Goal: Participate in discussion: Engage in conversation with other users on a specific topic

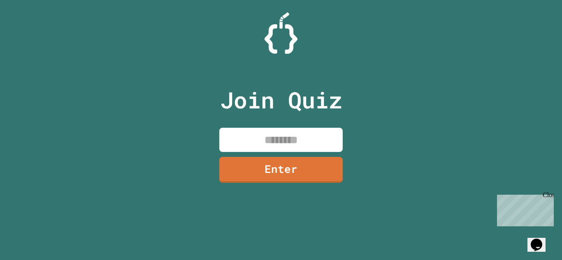
click at [250, 134] on input at bounding box center [280, 140] width 123 height 24
type input "********"
click at [254, 162] on link "Enter" at bounding box center [281, 168] width 120 height 27
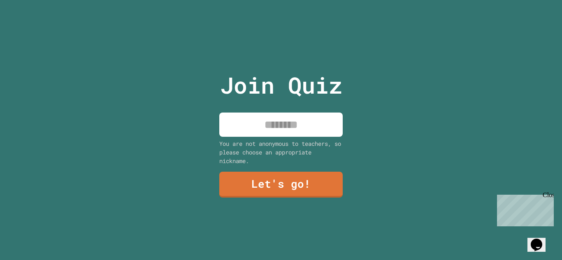
click at [297, 120] on input at bounding box center [280, 125] width 123 height 24
type input "*******"
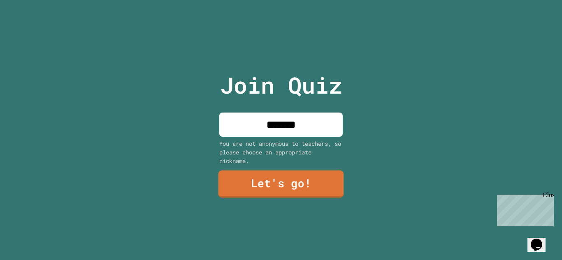
click at [280, 171] on link "Let's go!" at bounding box center [280, 184] width 125 height 27
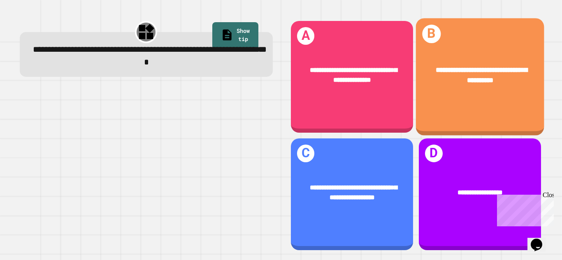
click at [439, 109] on div "**********" at bounding box center [479, 77] width 128 height 118
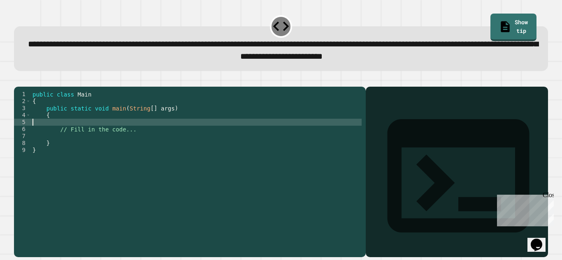
click at [55, 134] on div "public class Main { public static void main ( String [ ] args ) { // Fill in th…" at bounding box center [196, 164] width 331 height 147
type textarea "*"
type textarea "**********"
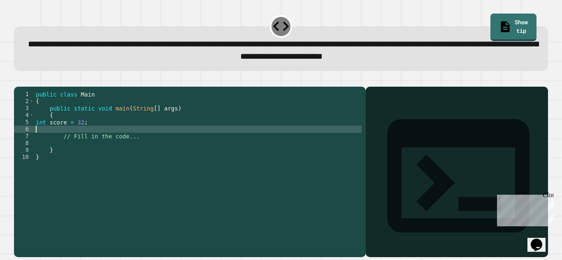
scroll to position [0, 0]
click at [64, 136] on div "public class Main { public static void main ( String [ ] args ) { int score = 3…" at bounding box center [198, 164] width 328 height 147
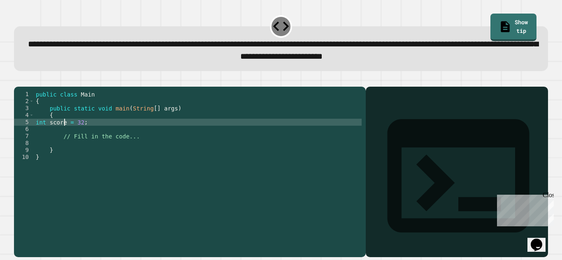
type textarea "**********"
click at [92, 134] on div "public class Main { public static void main ( String [ ] args ) { int score1 = …" at bounding box center [198, 164] width 328 height 147
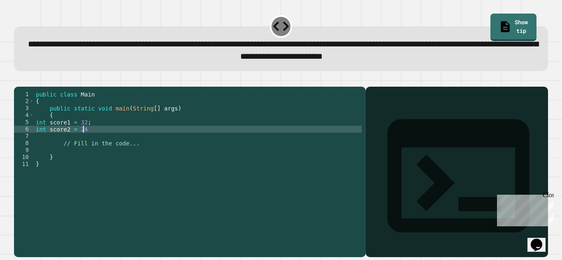
type textarea "**********"
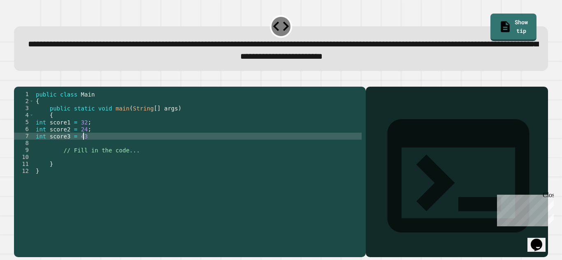
type textarea "**********"
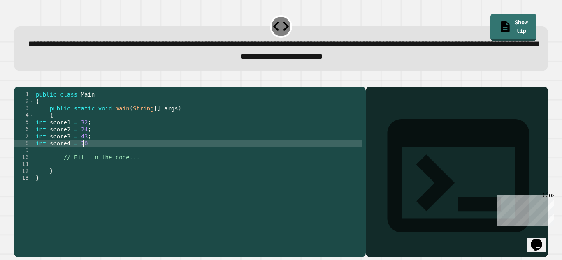
type textarea "**********"
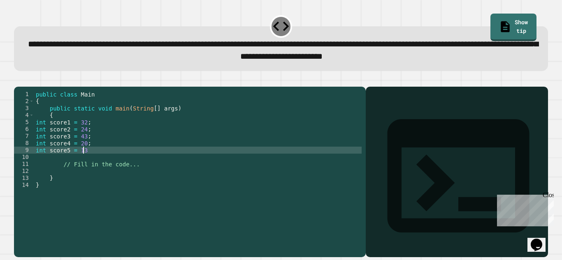
type textarea "**********"
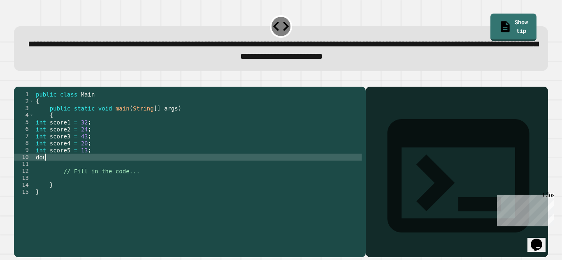
scroll to position [0, 0]
type textarea "*"
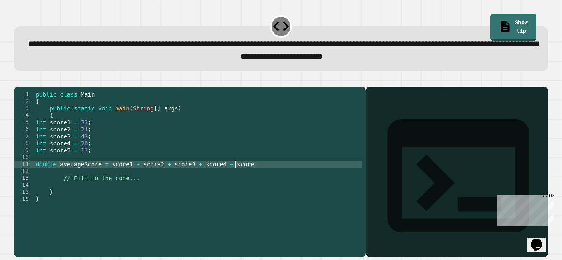
scroll to position [0, 14]
type textarea "**********"
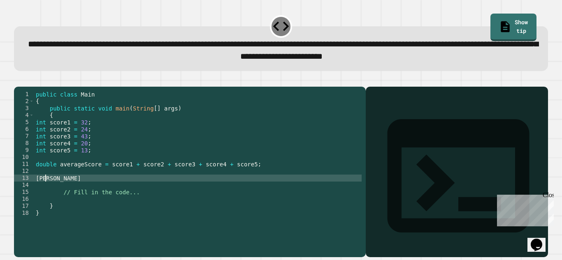
scroll to position [0, 0]
type textarea "*"
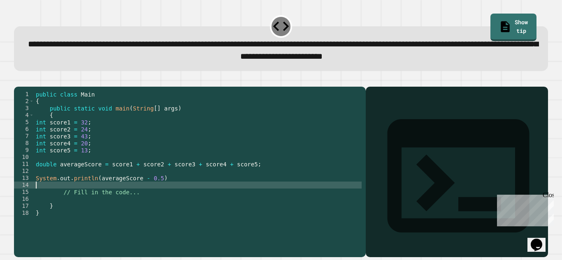
click at [162, 194] on div "public class Main { public static void main ( String [ ] args ) { int score1 = …" at bounding box center [198, 164] width 328 height 147
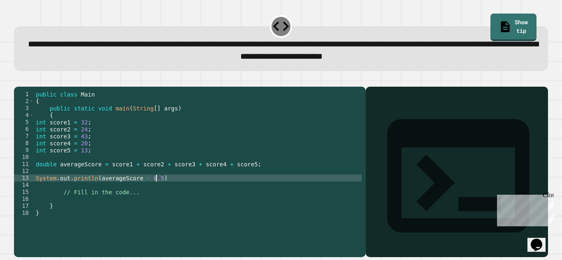
click at [163, 191] on div "public class Main { public static void main ( String [ ] args ) { int score1 = …" at bounding box center [198, 164] width 328 height 147
click at [18, 80] on icon "button" at bounding box center [18, 80] width 0 height 0
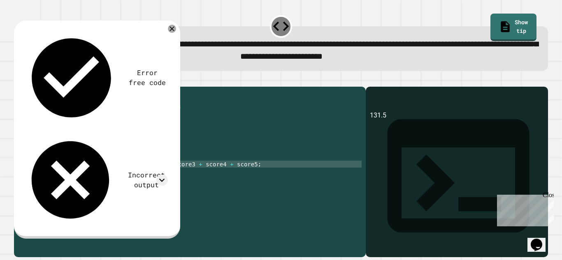
click at [54, 179] on div "public class Main { public static void main ( String [ ] args ) { int score1 = …" at bounding box center [198, 164] width 328 height 147
click at [252, 175] on div "public class Main { public static void main ( String [ ] args ) { int score1 = …" at bounding box center [198, 164] width 328 height 147
type textarea "**********"
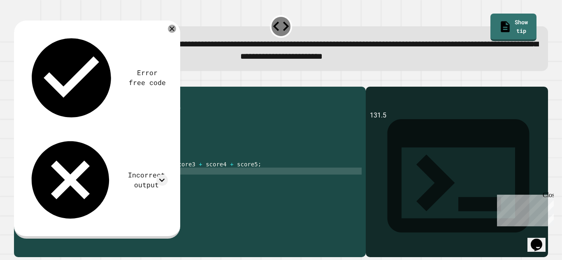
click at [18, 80] on icon "button" at bounding box center [18, 80] width 0 height 0
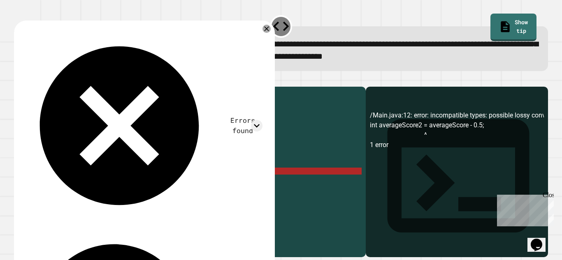
click at [156, 182] on div "public class Main { public static void main ( String [ ] args ) { int score1 = …" at bounding box center [198, 164] width 328 height 147
click at [47, 183] on div "public class Main { public static void main ( String [ ] args ) { int score1 = …" at bounding box center [198, 164] width 328 height 147
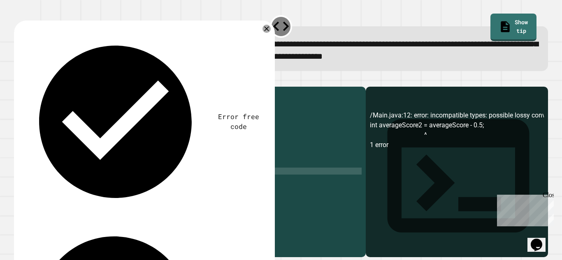
scroll to position [0, 2]
click at [18, 80] on icon "button" at bounding box center [18, 80] width 0 height 0
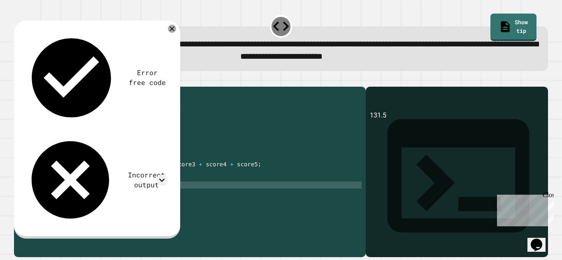
click at [154, 198] on div "public class Main { public static void main ( String [ ] args ) { int score1 = …" at bounding box center [198, 164] width 328 height 147
click at [18, 80] on icon "button" at bounding box center [18, 80] width 0 height 0
click at [166, 183] on div "public class Main { public static void main ( String [ ] args ) { int score1 = …" at bounding box center [198, 164] width 328 height 147
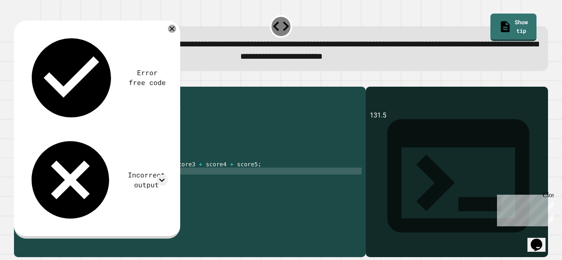
scroll to position [0, 0]
click at [166, 183] on div "public class Main { public static void main ( String [ ] args ) { int score1 = …" at bounding box center [198, 164] width 328 height 147
type textarea "*"
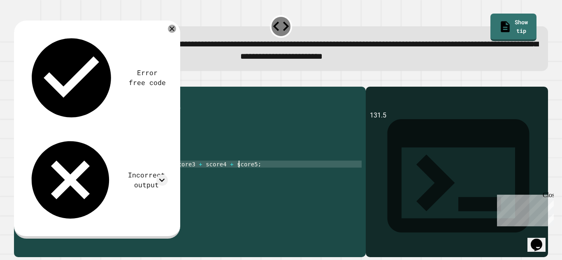
click at [238, 176] on div "public class Main { public static void main ( String [ ] args ) { int score1 = …" at bounding box center [198, 164] width 328 height 147
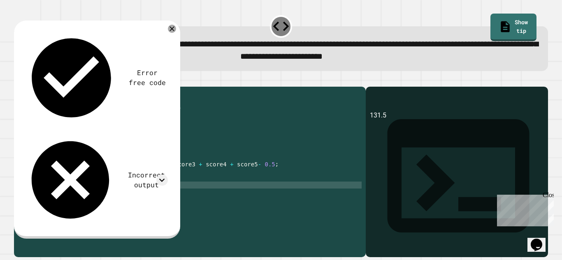
click at [137, 198] on div "public class Main { public static void main ( String [ ] args ) { int score1 = …" at bounding box center [198, 164] width 328 height 147
click at [26, 86] on icon "button" at bounding box center [23, 85] width 5 height 6
click at [254, 178] on div "public class Main { public static void main ( String [ ] args ) { int score1 = …" at bounding box center [198, 164] width 328 height 147
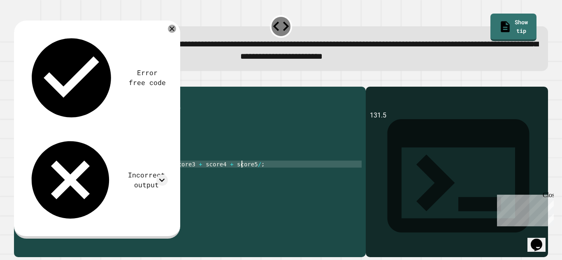
scroll to position [0, 15]
click at [1, 76] on div "**********" at bounding box center [281, 130] width 562 height 260
click at [18, 80] on icon "button" at bounding box center [18, 80] width 0 height 0
click at [248, 177] on div "public class Main { public static void main ( String [ ] args ) { int score1 = …" at bounding box center [198, 164] width 328 height 147
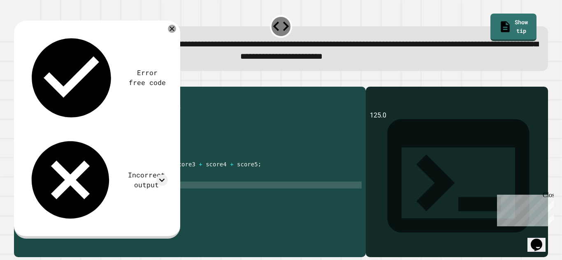
click at [133, 198] on div "public class Main { public static void main ( String [ ] args ) { int score1 = …" at bounding box center [198, 164] width 328 height 147
click at [18, 80] on icon "button" at bounding box center [18, 80] width 0 height 0
click at [498, 24] on link "Show tip" at bounding box center [513, 26] width 45 height 29
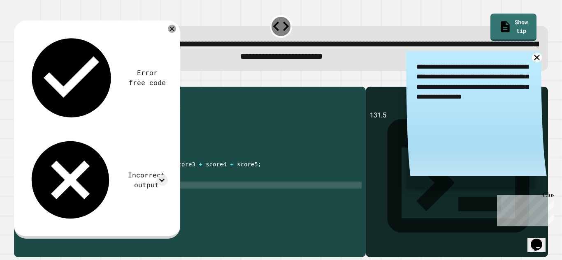
click at [531, 58] on icon at bounding box center [536, 58] width 10 height 10
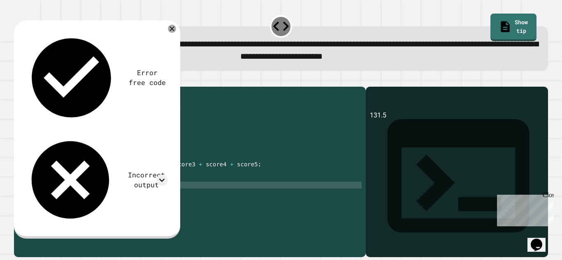
click at [143, 199] on div "public class Main { public static void main ( String [ ] args ) { int score1 = …" at bounding box center [198, 164] width 328 height 147
click at [18, 80] on button "button" at bounding box center [18, 80] width 0 height 0
click at [153, 199] on div "public class Main { public static void main ( String [ ] args ) { int score1 = …" at bounding box center [198, 164] width 328 height 147
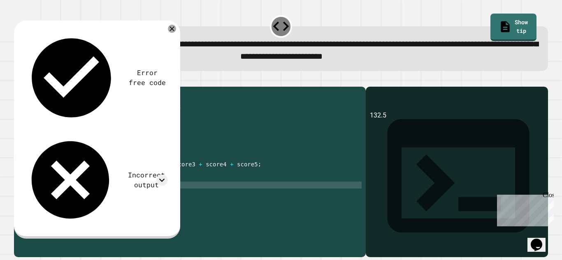
click at [239, 176] on div "public class Main { public static void main ( String [ ] args ) { int score1 = …" at bounding box center [198, 164] width 328 height 147
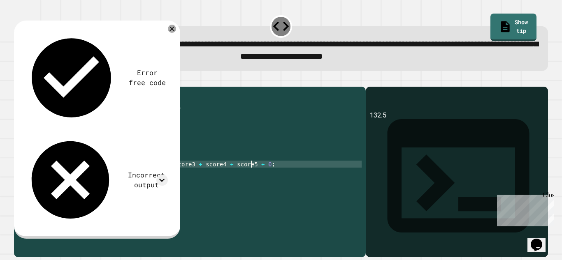
scroll to position [0, 16]
click at [239, 177] on div "public class Main { public static void main ( String [ ] args ) { int score1 = …" at bounding box center [198, 164] width 328 height 147
click at [18, 80] on icon "button" at bounding box center [18, 80] width 0 height 0
click at [264, 176] on div "public class Main { public static void main ( String [ ] args ) { int score1 = …" at bounding box center [198, 164] width 328 height 147
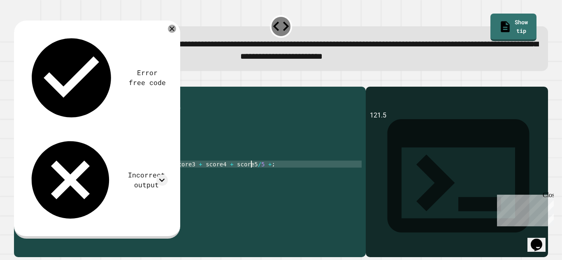
scroll to position [0, 15]
click at [55, 178] on div "public class Main { public static void main ( String [ ] args ) { int score1 = …" at bounding box center [198, 164] width 328 height 147
click at [18, 80] on icon "button" at bounding box center [18, 80] width 0 height 0
click at [44, 176] on div "public class Main { public static void main ( String [ ] args ) { int score1 = …" at bounding box center [198, 164] width 328 height 147
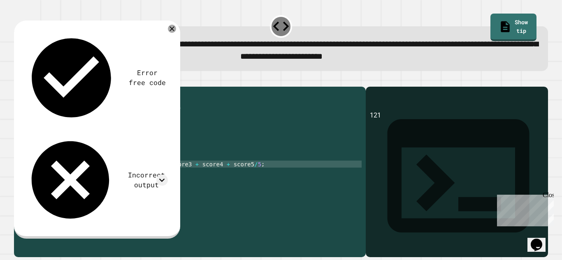
scroll to position [0, 2]
click at [18, 80] on icon "button" at bounding box center [18, 80] width 0 height 0
click at [134, 198] on div "public class Main { public static void main ( String [ ] args ) { int score1 = …" at bounding box center [198, 164] width 328 height 147
click at [55, 175] on div "public class Main { public static void main ( String [ ] args ) { int score1 = …" at bounding box center [198, 164] width 328 height 147
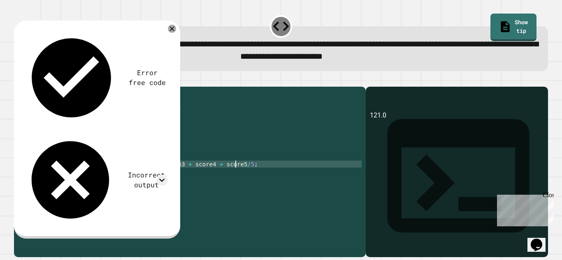
click at [236, 177] on div "public class Main { public static void main ( String [ ] args ) { int score1 = …" at bounding box center [198, 164] width 328 height 147
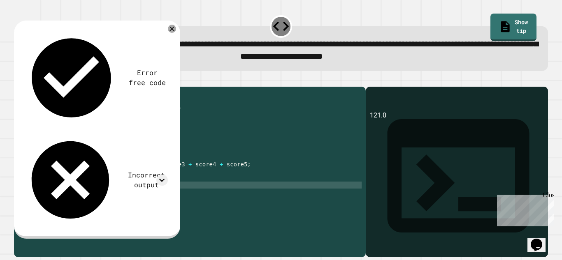
click at [132, 201] on div "public class Main { public static void main ( String [ ] args ) { int score1 = …" at bounding box center [198, 164] width 328 height 147
click at [18, 80] on icon "button" at bounding box center [18, 80] width 0 height 0
click at [135, 195] on div "public class Main { public static void main ( String [ ] args ) { int score1 = …" at bounding box center [198, 164] width 328 height 147
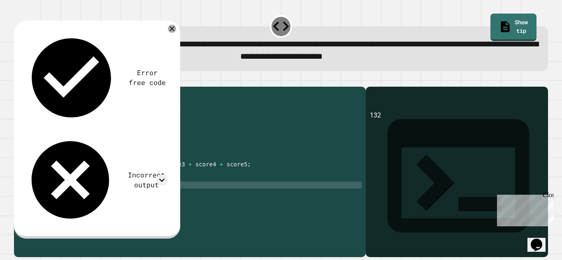
click at [18, 80] on icon "button" at bounding box center [18, 80] width 0 height 0
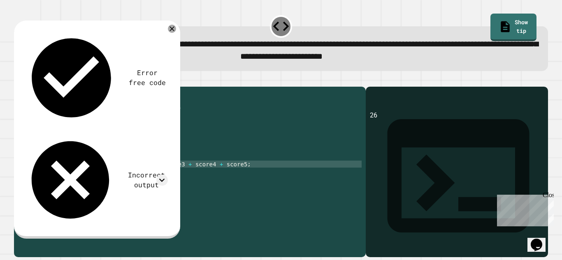
click at [85, 178] on div "public class Main { public static void main ( String [ ] args ) { int score1 = …" at bounding box center [198, 164] width 328 height 147
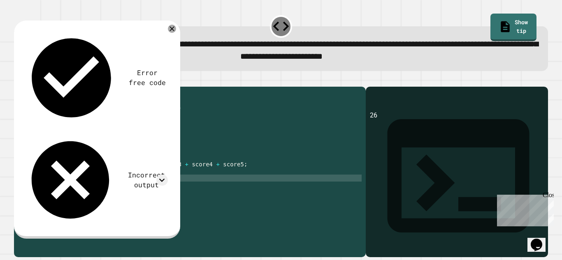
click at [49, 188] on div "public class Main { public static void main ( String [ ] args ) { int score1 = …" at bounding box center [198, 164] width 328 height 147
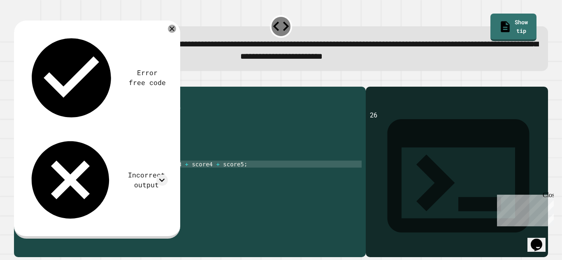
click at [46, 175] on div "public class Main { public static void main ( String [ ] args ) { int score1 = …" at bounding box center [198, 164] width 328 height 147
type textarea "**********"
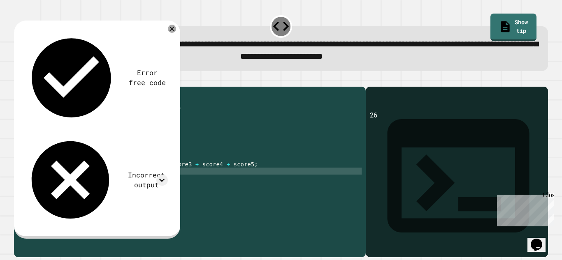
click at [41, 183] on div "public class Main { public static void main ( String [ ] args ) { int score1 = …" at bounding box center [198, 164] width 328 height 147
click at [140, 197] on div "public class Main { public static void main ( String [ ] args ) { int score1 = …" at bounding box center [198, 164] width 328 height 147
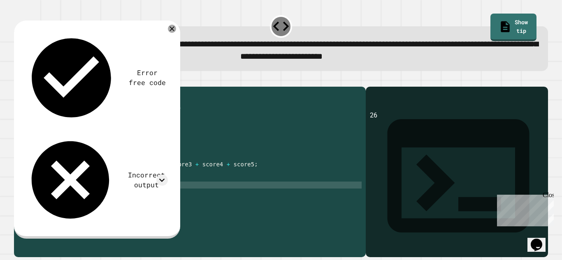
click at [26, 86] on icon "button" at bounding box center [23, 85] width 5 height 6
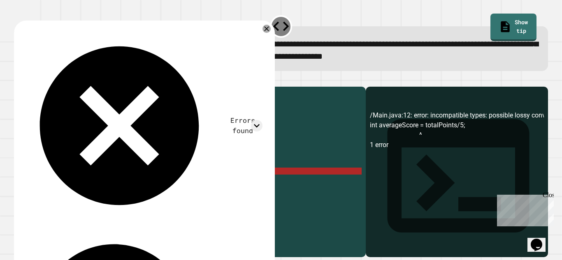
click at [137, 184] on div "public class Main { public static void main ( String [ ] args ) { int score1 = …" at bounding box center [198, 164] width 328 height 147
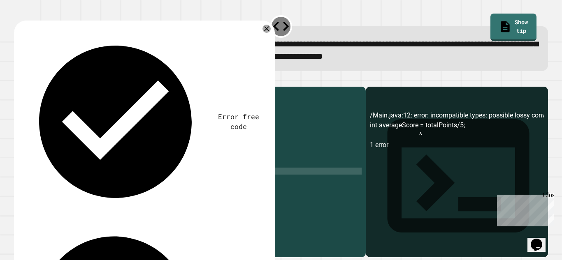
scroll to position [0, 7]
click at [54, 177] on div "public class Main { public static void main ( String [ ] args ) { int score1 = …" at bounding box center [198, 164] width 328 height 147
type textarea "**********"
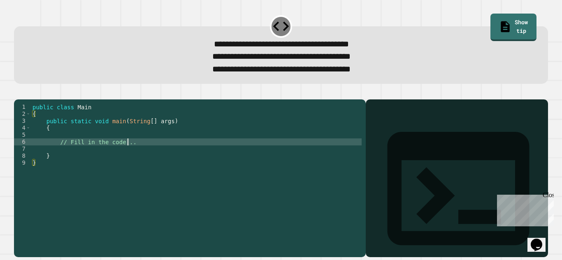
click at [129, 155] on div "public class Main { public static void main ( String [ ] args ) { // Fill in th…" at bounding box center [196, 170] width 331 height 133
type textarea "*"
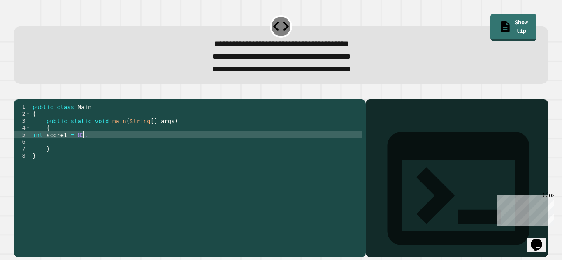
scroll to position [0, 3]
type textarea "**********"
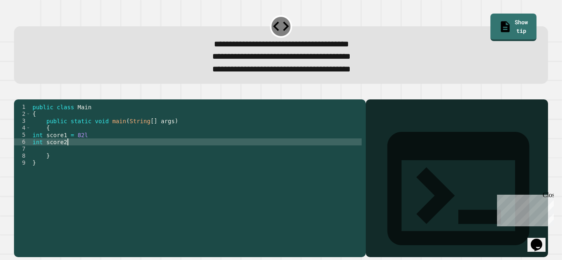
scroll to position [0, 2]
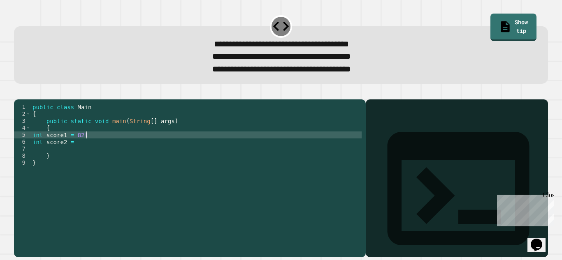
click at [118, 147] on div "public class Main { public static void main ( String [ ] args ) { int score1 = …" at bounding box center [196, 170] width 331 height 133
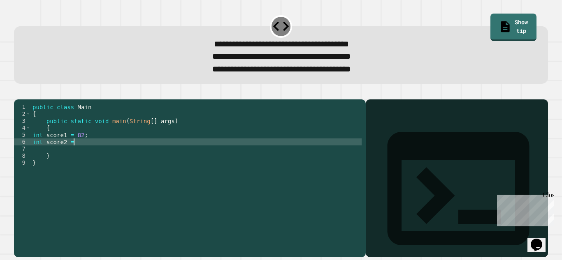
click at [102, 157] on div "public class Main { public static void main ( String [ ] args ) { int score1 = …" at bounding box center [196, 170] width 331 height 133
type textarea "**********"
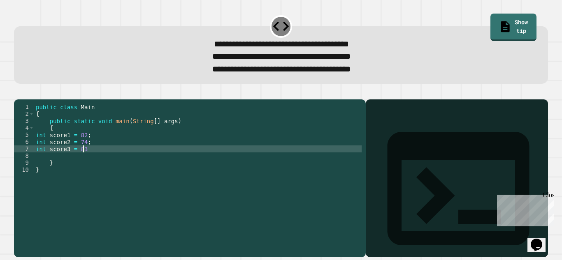
scroll to position [0, 3]
type textarea "**********"
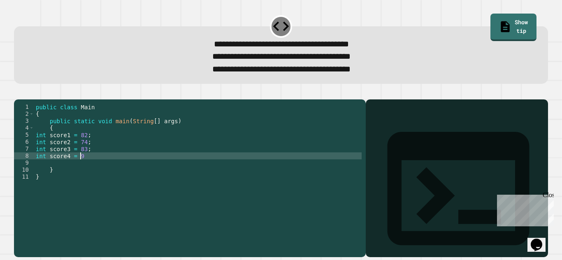
scroll to position [0, 3]
type textarea "**********"
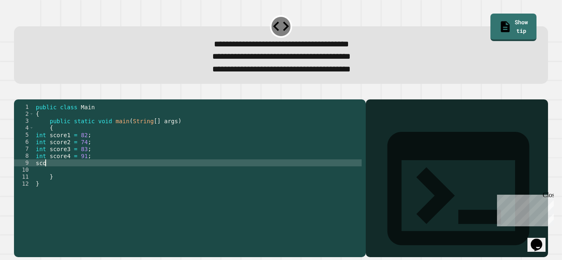
scroll to position [0, 0]
type textarea "*"
type textarea "**********"
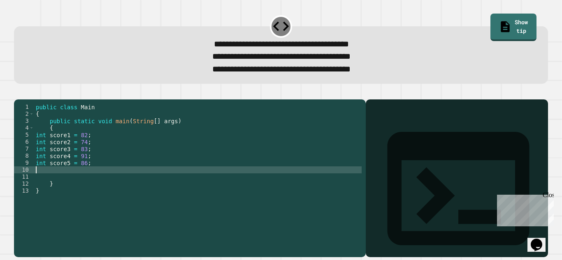
scroll to position [0, 0]
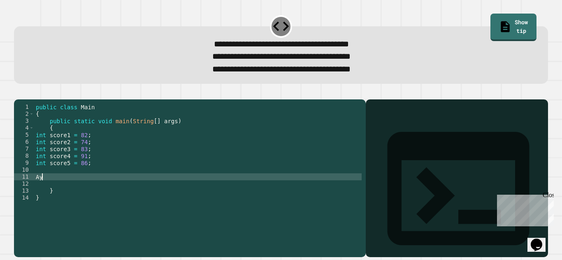
type textarea "*"
click at [90, 176] on div "public class Main { public static void main ( String [ ] args ) { int score1 = …" at bounding box center [198, 170] width 328 height 133
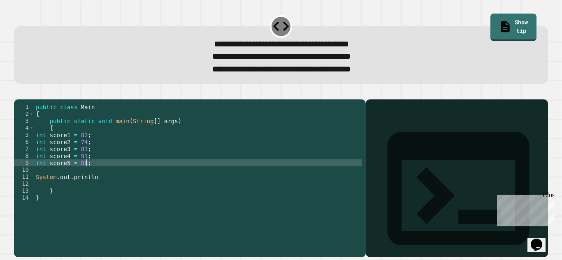
type textarea "**********"
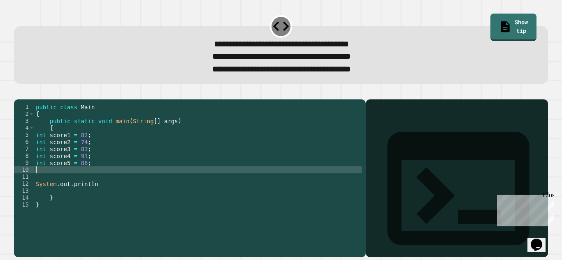
click at [69, 186] on div "public class Main { public static void main ( String [ ] args ) { int score1 = …" at bounding box center [198, 170] width 328 height 133
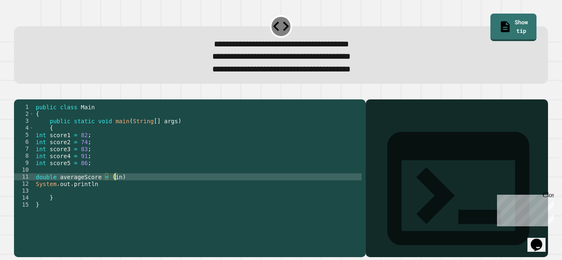
scroll to position [0, 5]
click at [129, 191] on div "public class Main { public static void main ( String [ ] args ) { int score1 = …" at bounding box center [198, 170] width 328 height 133
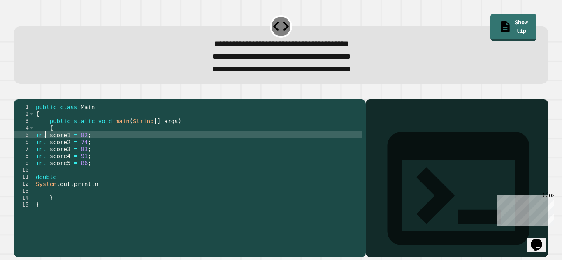
click at [45, 149] on div "public class Main { public static void main ( String [ ] args ) { int score1 = …" at bounding box center [198, 170] width 328 height 133
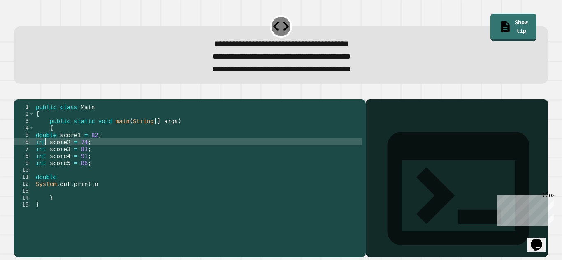
click at [46, 153] on div "public class Main { public static void main ( String [ ] args ) { double score1…" at bounding box center [198, 170] width 328 height 133
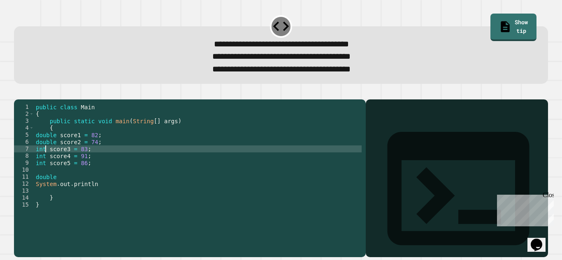
click at [46, 160] on div "public class Main { public static void main ( String [ ] args ) { double score1…" at bounding box center [198, 170] width 328 height 133
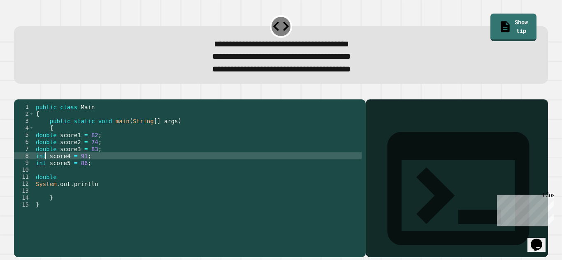
click at [46, 167] on div "public class Main { public static void main ( String [ ] args ) { double score1…" at bounding box center [198, 170] width 328 height 133
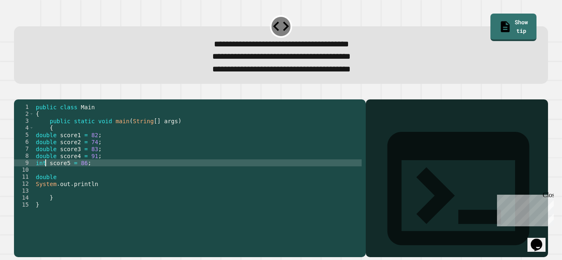
click at [46, 176] on div "public class Main { public static void main ( String [ ] args ) { double score1…" at bounding box center [198, 170] width 328 height 133
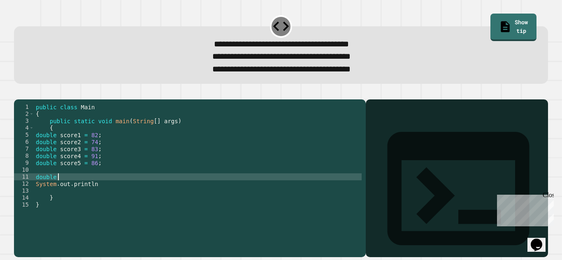
click at [60, 187] on div "public class Main { public static void main ( String [ ] args ) { double score1…" at bounding box center [198, 170] width 328 height 133
type textarea "*"
click at [151, 187] on div "public class Main { public static void main ( String [ ] args ) { double score1…" at bounding box center [198, 170] width 328 height 133
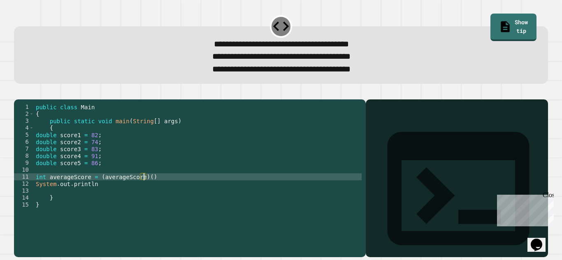
scroll to position [0, 7]
click at [511, 23] on link "Show tip" at bounding box center [513, 26] width 45 height 29
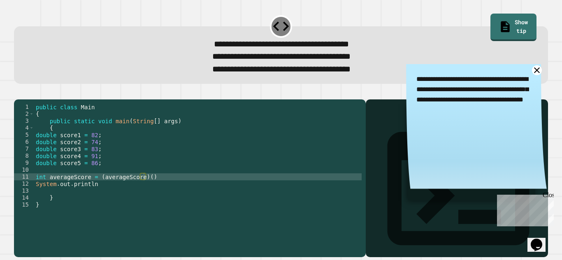
click at [531, 72] on icon at bounding box center [536, 70] width 10 height 10
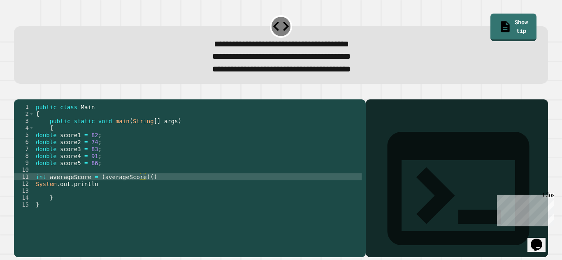
click at [143, 190] on div "public class Main { public static void main ( String [ ] args ) { double score1…" at bounding box center [198, 170] width 328 height 133
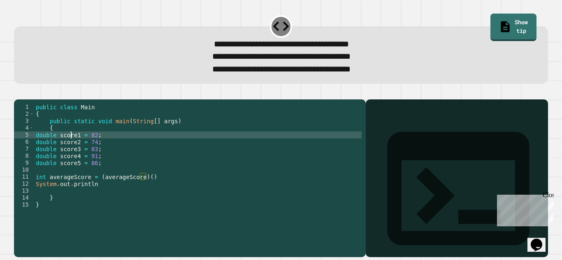
click at [72, 148] on div "public class Main { public static void main ( String [ ] args ) { double score1…" at bounding box center [198, 170] width 328 height 133
click at [60, 150] on div "public class Main { public static void main ( String [ ] args ) { double e1 = 8…" at bounding box center [198, 170] width 328 height 133
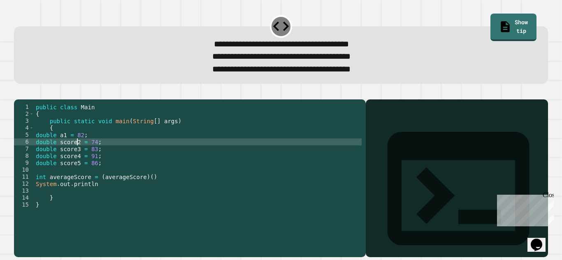
click at [76, 155] on div "public class Main { public static void main ( String [ ] args ) { double a1 = 8…" at bounding box center [198, 170] width 328 height 133
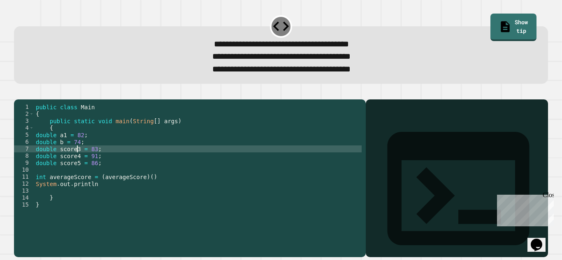
click at [76, 163] on div "public class Main { public static void main ( String [ ] args ) { double a1 = 8…" at bounding box center [198, 170] width 328 height 133
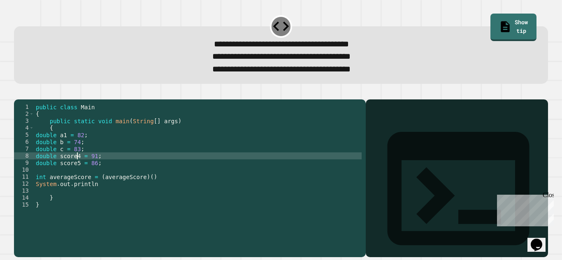
click at [78, 169] on div "public class Main { public static void main ( String [ ] args ) { double a1 = 8…" at bounding box center [198, 170] width 328 height 133
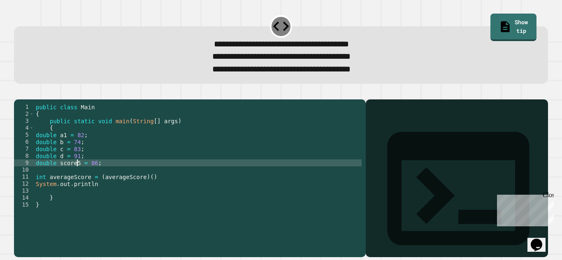
click at [78, 177] on div "public class Main { public static void main ( String [ ] args ) { double a1 = 8…" at bounding box center [198, 170] width 328 height 133
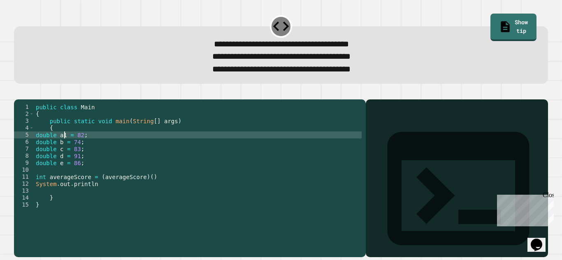
click at [63, 148] on div "public class Main { public static void main ( String [ ] args ) { double a1 = 8…" at bounding box center [198, 170] width 328 height 133
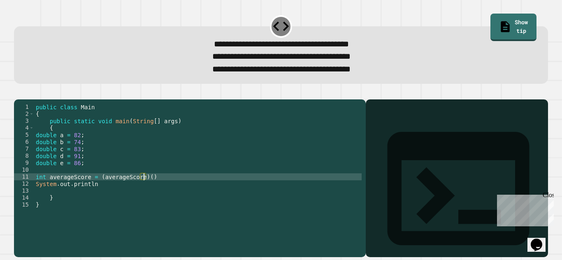
click at [143, 190] on div "public class Main { public static void main ( String [ ] args ) { double a = 82…" at bounding box center [198, 170] width 328 height 133
click at [198, 187] on div "public class Main { public static void main ( String [ ] args ) { double a = 82…" at bounding box center [198, 170] width 328 height 133
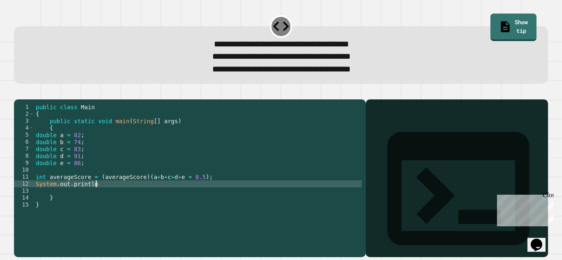
click at [125, 198] on div "public class Main { public static void main ( String [ ] args ) { double a = 82…" at bounding box center [198, 170] width 328 height 133
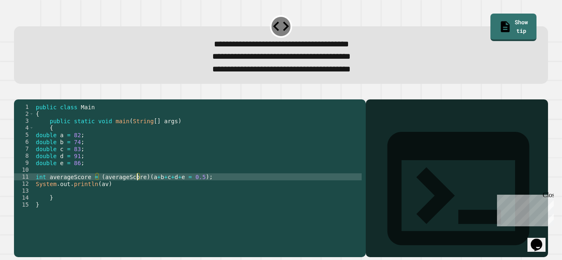
click at [137, 189] on div "public class Main { public static void main ( String [ ] args ) { double a = 82…" at bounding box center [198, 170] width 328 height 133
click at [125, 202] on div "public class Main { public static void main ( String [ ] args ) { double a = 82…" at bounding box center [198, 170] width 328 height 133
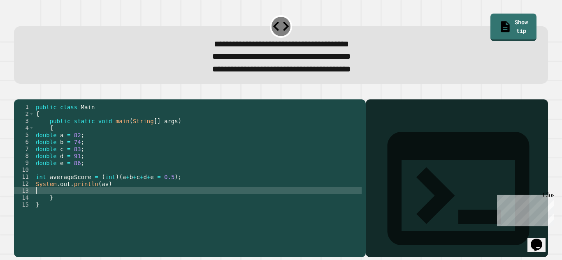
scroll to position [0, 0]
click at [120, 200] on div "public class Main { public static void main ( String [ ] args ) { double a = 82…" at bounding box center [198, 170] width 328 height 133
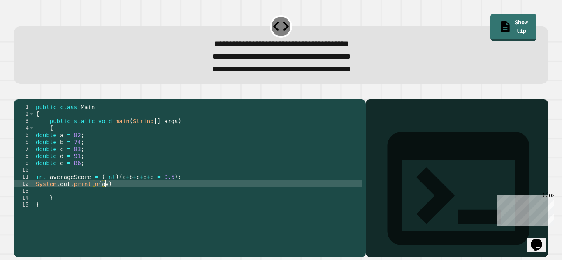
click at [120, 197] on div "public class Main { public static void main ( String [ ] args ) { double a = 82…" at bounding box center [198, 170] width 328 height 133
type textarea "**********"
click at [18, 93] on icon "button" at bounding box center [18, 93] width 0 height 0
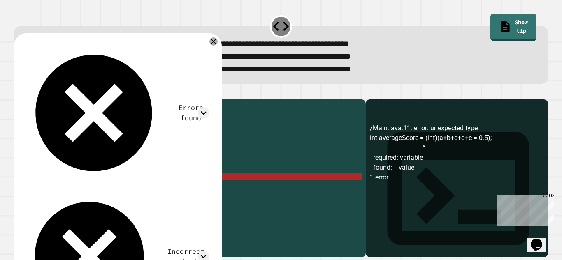
click at [108, 191] on div "public class Main { public static void main ( String [ ] args ) { double a = 82…" at bounding box center [198, 170] width 328 height 133
click at [42, 185] on div "public class Main { public static void main ( String [ ] args ) { double a = 82…" at bounding box center [198, 170] width 328 height 133
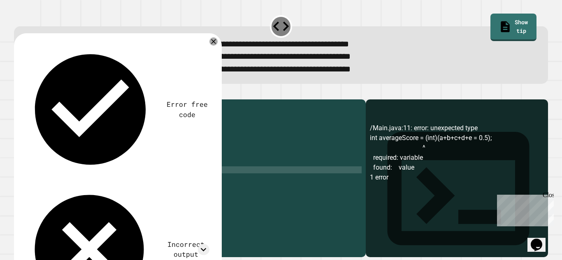
scroll to position [0, 6]
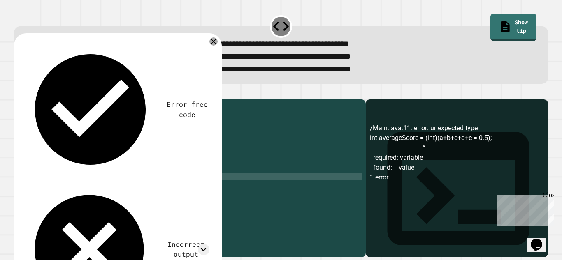
click at [109, 190] on div "public class Main { public static void main ( String [ ] args ) { double a = 82…" at bounding box center [198, 170] width 328 height 133
click at [156, 190] on div "public class Main { public static void main ( String [ ] args ) { double a = 82…" at bounding box center [198, 170] width 328 height 133
click at [170, 192] on div "public class Main { public static void main ( String [ ] args ) { double a = 82…" at bounding box center [198, 170] width 328 height 133
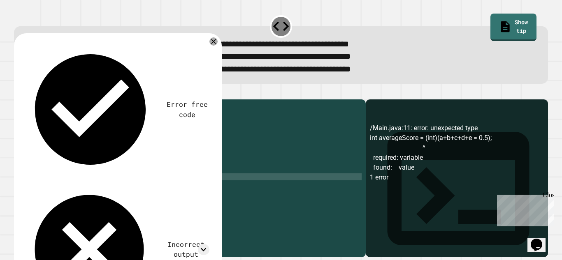
scroll to position [0, 10]
click at [18, 93] on icon "button" at bounding box center [18, 93] width 0 height 0
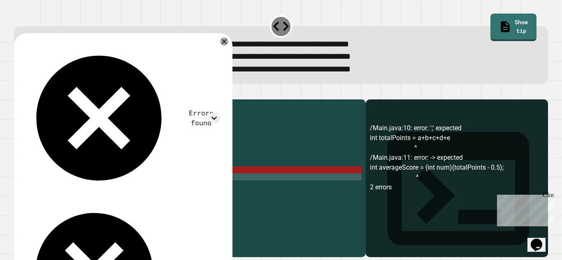
scroll to position [0, 6]
click at [125, 182] on div "public class Main { public static void main ( String [ ] args ) { double a = 82…" at bounding box center [198, 170] width 328 height 133
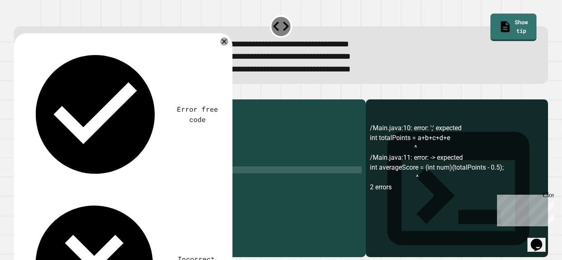
click at [18, 93] on button "button" at bounding box center [18, 93] width 0 height 0
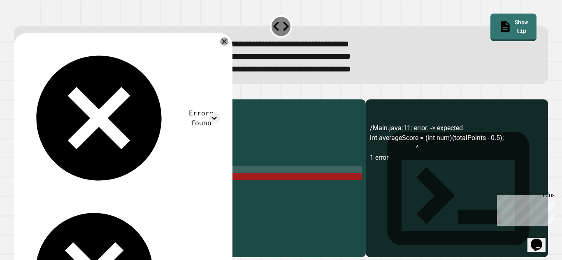
click at [123, 191] on div "public class Main { public static void main ( String [ ] args ) { double a = 82…" at bounding box center [198, 170] width 328 height 133
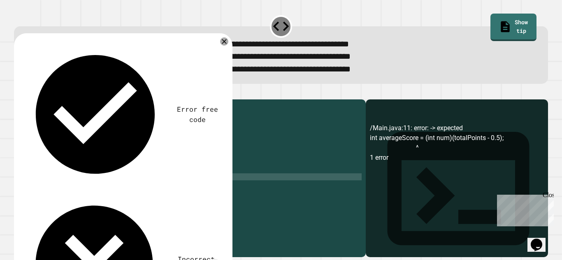
scroll to position [0, 8]
click at [18, 93] on icon "button" at bounding box center [18, 93] width 0 height 0
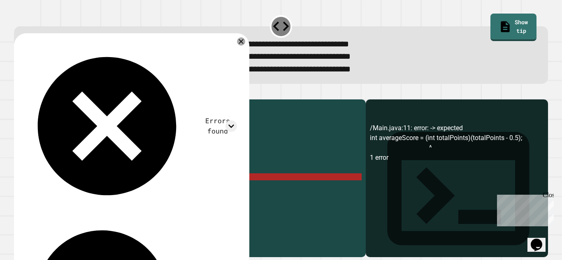
click at [151, 190] on div "public class Main { public static void main ( String [ ] args ) { double a = 82…" at bounding box center [198, 170] width 328 height 133
click at [154, 189] on div "public class Main { public static void main ( String [ ] args ) { double a = 82…" at bounding box center [198, 170] width 328 height 133
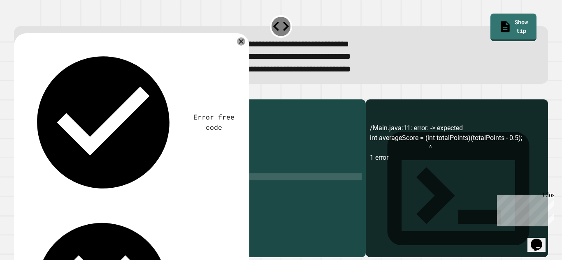
click at [153, 191] on div "public class Main { public static void main ( String [ ] args ) { double a = 82…" at bounding box center [198, 170] width 328 height 133
click at [18, 93] on icon "button" at bounding box center [18, 93] width 0 height 0
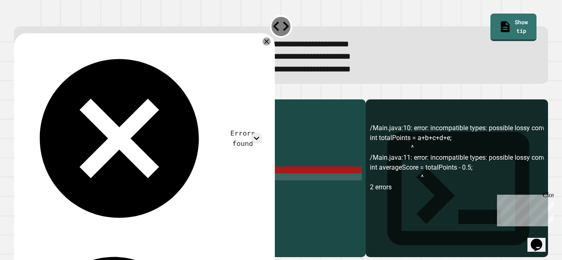
scroll to position [0, 3]
drag, startPoint x: 54, startPoint y: 149, endPoint x: 34, endPoint y: 147, distance: 20.2
click at [34, 147] on div "public class Main { public static void main ( String [ ] args ) { double a = 82…" at bounding box center [198, 170] width 328 height 133
click at [44, 183] on div "public class Main { public static void main ( String [ ] args ) { double a = 82…" at bounding box center [198, 170] width 328 height 133
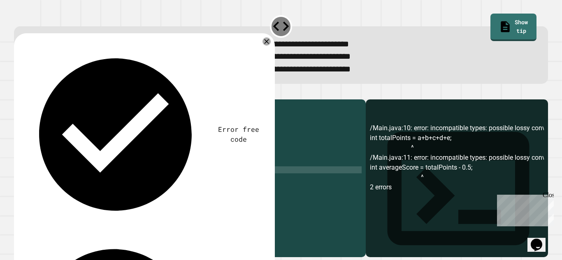
scroll to position [0, 2]
click at [18, 93] on icon "button" at bounding box center [18, 93] width 0 height 0
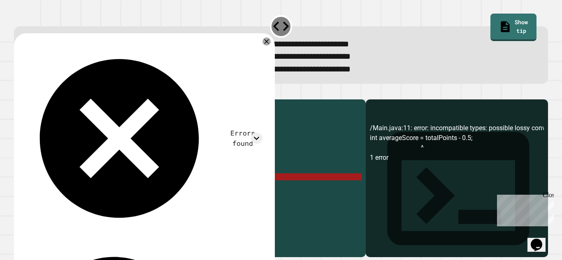
drag, startPoint x: 54, startPoint y: 147, endPoint x: 35, endPoint y: 147, distance: 18.9
click at [35, 147] on div "public class Main { public static void main ( String [ ] args ) { double a = 82…" at bounding box center [198, 170] width 328 height 133
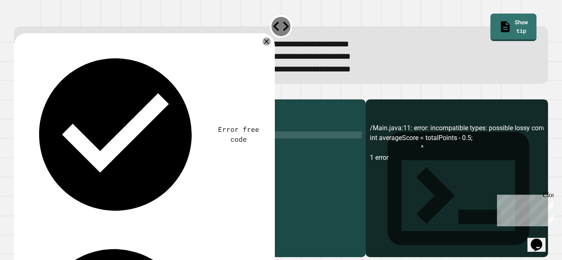
scroll to position [0, 1]
click at [54, 156] on div "public class Main { public static void main ( String [ ] args ) { int a = 82 ; …" at bounding box center [198, 170] width 328 height 133
click at [54, 162] on div "public class Main { public static void main ( String [ ] args ) { int a = 82 ; …" at bounding box center [198, 170] width 328 height 133
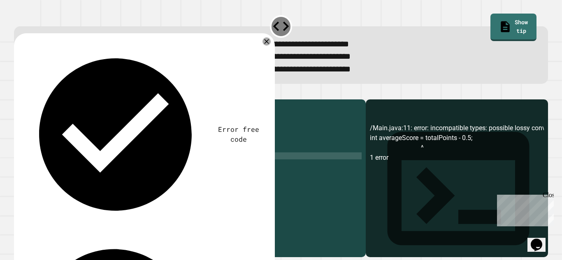
click at [56, 169] on div "public class Main { public static void main ( String [ ] args ) { int a = 82 ; …" at bounding box center [198, 170] width 328 height 133
click at [53, 177] on div "public class Main { public static void main ( String [ ] args ) { int a = 82 ; …" at bounding box center [198, 170] width 328 height 133
click at [55, 182] on div "public class Main { public static void main ( String [ ] args ) { int a = 82 ; …" at bounding box center [198, 170] width 328 height 133
click at [18, 93] on icon "button" at bounding box center [18, 93] width 0 height 0
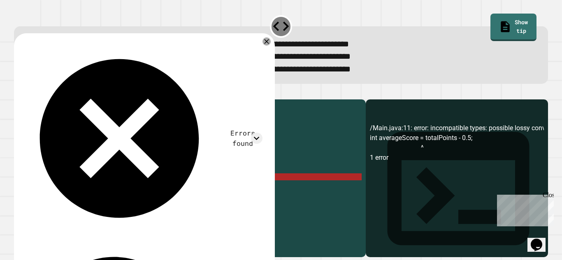
click at [47, 189] on div "public class Main { public static void main ( String [ ] args ) { int a = 82 ; …" at bounding box center [198, 170] width 328 height 133
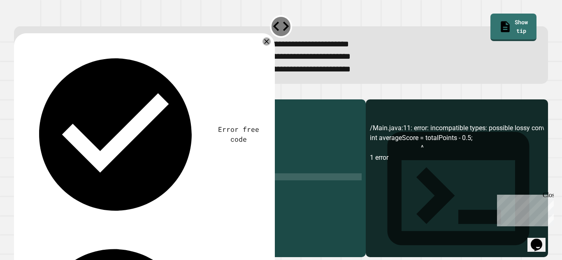
click at [25, 101] on icon "button" at bounding box center [23, 98] width 5 height 6
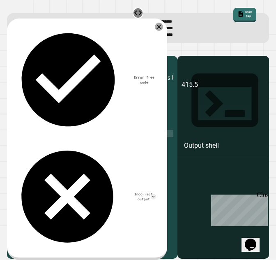
click at [47, 139] on div "public class Main { public static void main ( String [ ] args ) { int a = 82 ; …" at bounding box center [100, 147] width 147 height 175
click at [74, 139] on div "public class Main { public static void main ( String [ ] args ) { int a = 82 ; …" at bounding box center [100, 147] width 147 height 175
click at [76, 139] on div "public class Main { public static void main ( String [ ] args ) { int a = 82 ; …" at bounding box center [100, 147] width 147 height 175
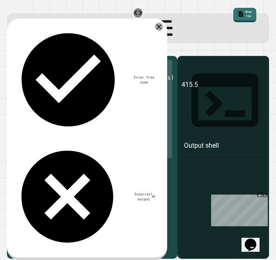
drag, startPoint x: 27, startPoint y: 78, endPoint x: 63, endPoint y: 186, distance: 114.3
click at [63, 186] on div "public class Main { public static void main ( String [ ] args ) { int a = 82 ; …" at bounding box center [100, 147] width 147 height 175
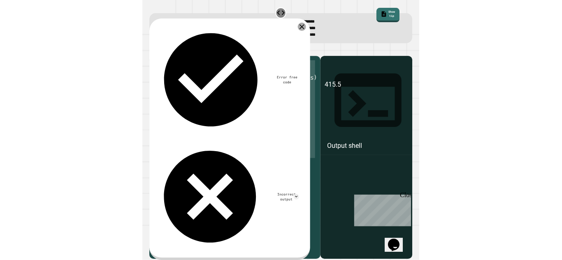
scroll to position [0, 1]
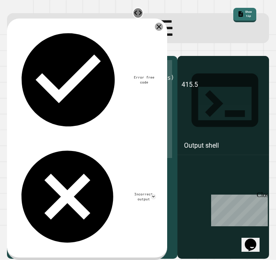
type textarea "* *"
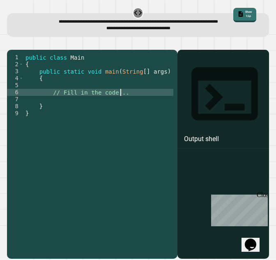
click at [125, 113] on div "public class Main { public static void main ( String [ ] args ) { // Fill in th…" at bounding box center [99, 141] width 150 height 175
type textarea "*"
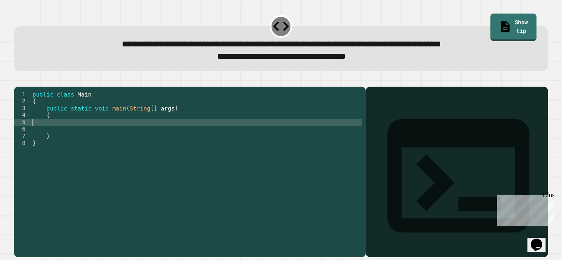
type textarea "*"
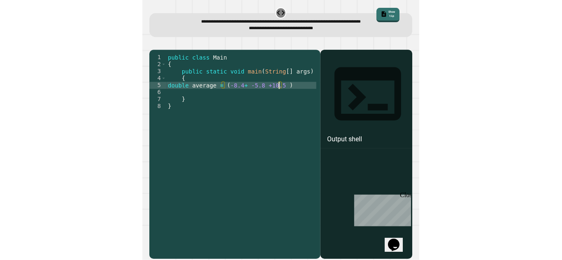
scroll to position [0, 8]
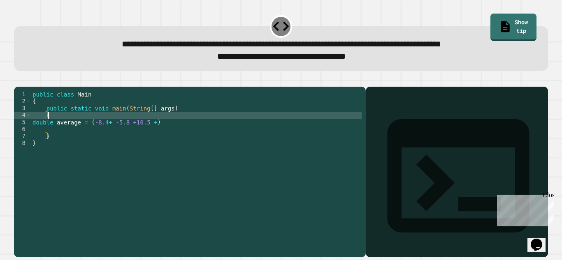
click at [51, 129] on div "public class Main { public static void main ( String [ ] args ) { double averag…" at bounding box center [196, 164] width 331 height 147
type textarea "*"
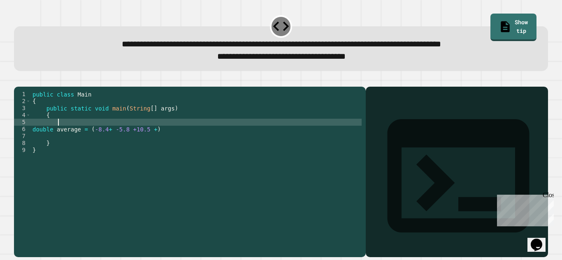
scroll to position [0, 1]
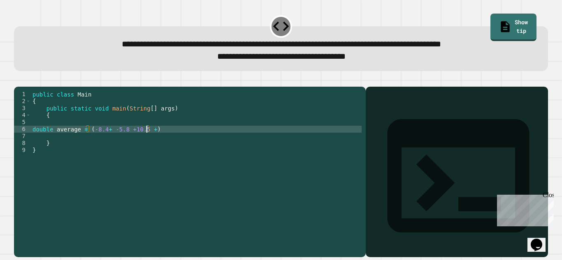
click at [147, 141] on div "public class Main { public static void main ( String [ ] args ) { double averag…" at bounding box center [196, 164] width 331 height 147
click at [217, 141] on div "public class Main { public static void main ( String [ ] args ) { double averag…" at bounding box center [196, 164] width 331 height 147
type textarea "**********"
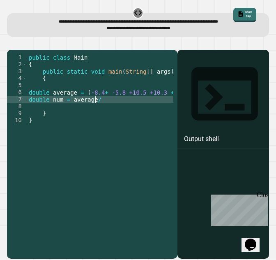
scroll to position [0, 5]
type textarea "**********"
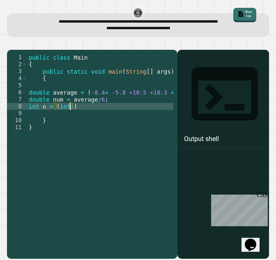
scroll to position [0, 2]
click at [119, 123] on div "public class Main { public static void main ( String [ ] args ) { double averag…" at bounding box center [117, 141] width 181 height 175
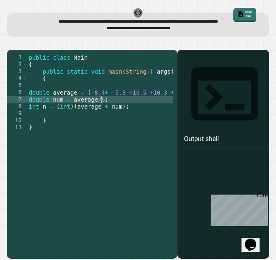
click at [111, 115] on div "public class Main { public static void main ( String [ ] args ) { double averag…" at bounding box center [117, 141] width 181 height 175
type textarea "**********"
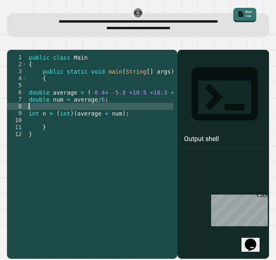
scroll to position [0, 0]
type textarea "*"
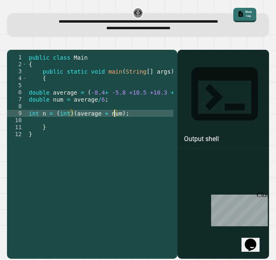
click at [116, 132] on div "public class Main { public static void main ( String [ ] args ) { double averag…" at bounding box center [117, 141] width 181 height 175
type textarea "**********"
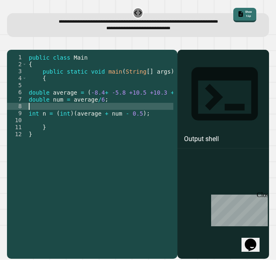
click at [100, 122] on div "public class Main { public static void main ( String [ ] args ) { double averag…" at bounding box center [117, 141] width 181 height 175
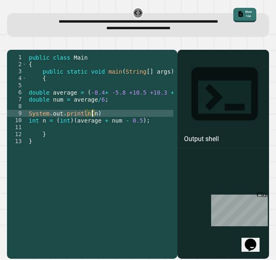
scroll to position [0, 5]
click at [103, 128] on div "public class Main { public static void main ( String [ ] args ) { double averag…" at bounding box center [117, 141] width 181 height 175
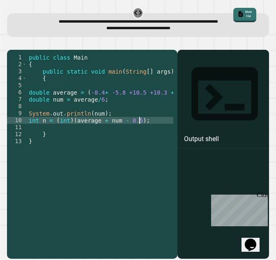
click at [143, 138] on div "public class Main { public static void main ( String [ ] args ) { double averag…" at bounding box center [117, 141] width 181 height 175
type textarea "**********"
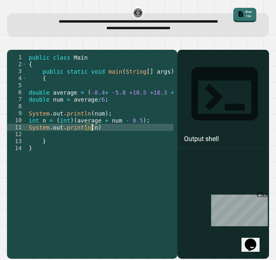
scroll to position [0, 4]
click at [128, 146] on div "public class Main { public static void main ( String [ ] args ) { double averag…" at bounding box center [117, 141] width 181 height 175
click at [19, 51] on icon "button" at bounding box center [16, 48] width 5 height 6
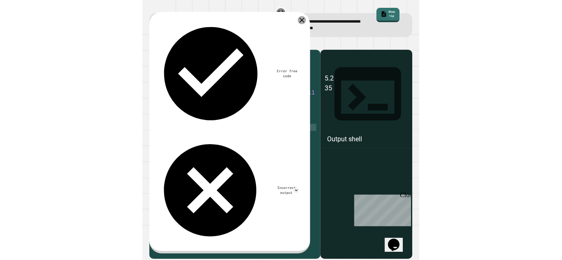
scroll to position [0, 0]
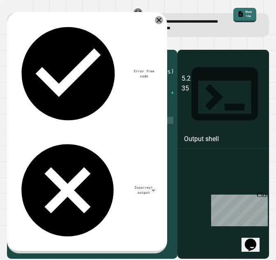
click at [93, 139] on div "public class Main { public static void main ( String [ ] args ) { double averag…" at bounding box center [117, 141] width 181 height 175
click at [100, 139] on div "public class Main { public static void main ( String [ ] args ) { double averag…" at bounding box center [117, 141] width 181 height 175
type textarea "**********"
click at [11, 43] on button "button" at bounding box center [11, 43] width 0 height 0
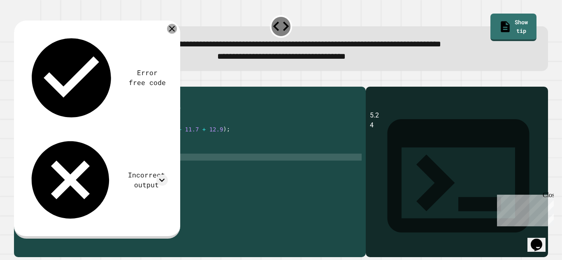
click at [173, 32] on icon at bounding box center [172, 29] width 10 height 10
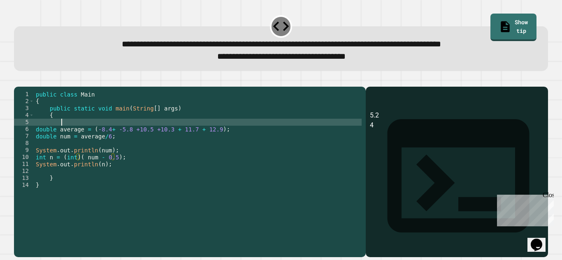
click at [72, 137] on div "public class Main { public static void main ( String [ ] args ) { double averag…" at bounding box center [197, 164] width 327 height 147
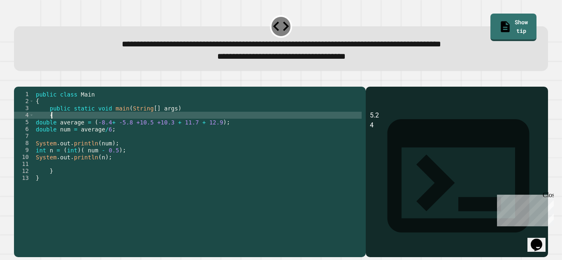
type textarea "*"
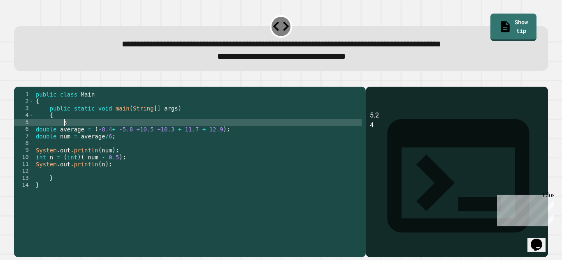
type textarea "*"
type textarea "**********"
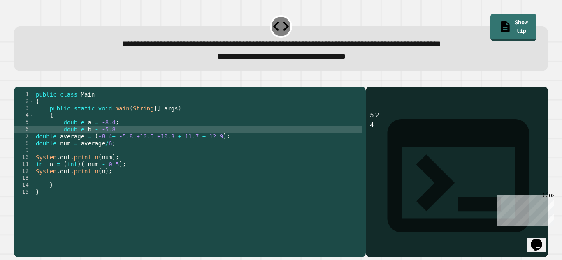
type textarea "**********"
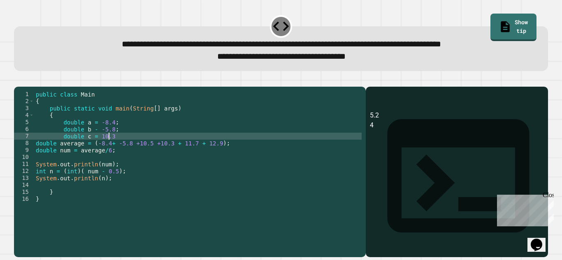
type textarea "**********"
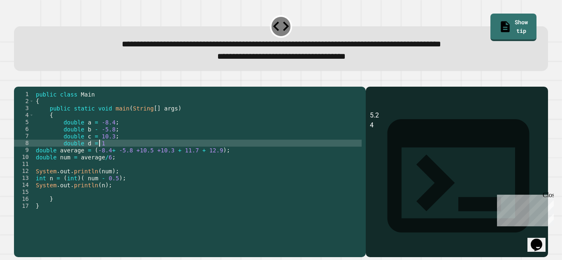
scroll to position [0, 5]
type textarea "**********"
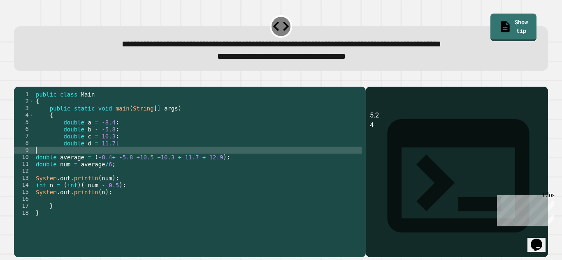
scroll to position [0, 0]
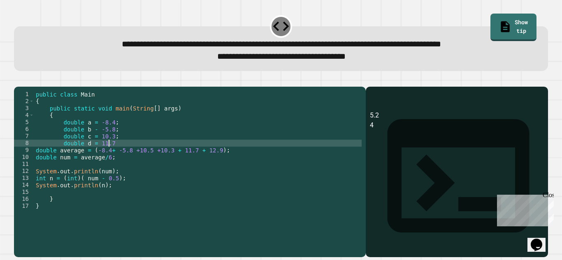
type textarea "**********"
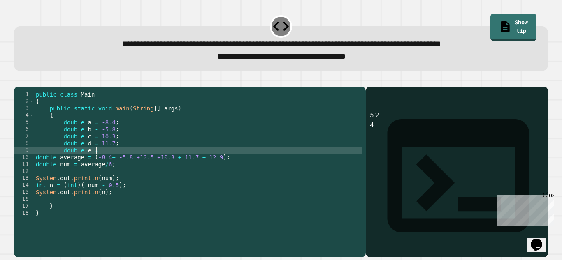
scroll to position [0, 5]
type textarea "**********"
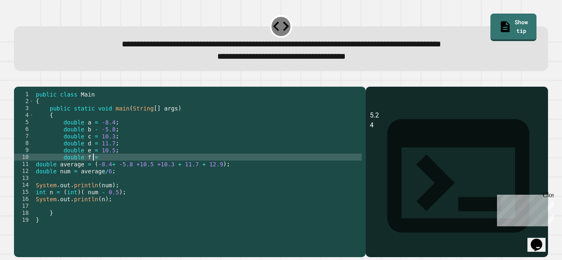
scroll to position [0, 4]
type textarea "**********"
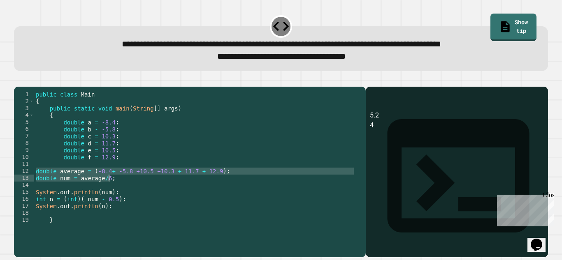
drag, startPoint x: 36, startPoint y: 184, endPoint x: 118, endPoint y: 191, distance: 82.1
click at [118, 191] on div "public class Main { public static void main ( String [ ] args ) { double a = -8…" at bounding box center [194, 164] width 321 height 147
type textarea "**********"
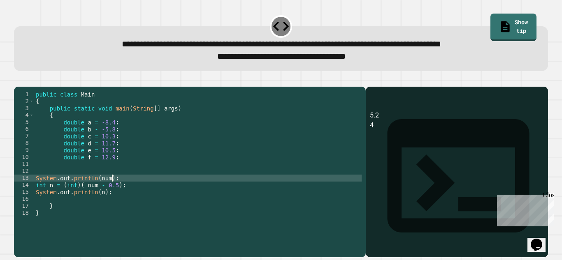
click at [112, 189] on div "public class Main { public static void main ( String [ ] args ) { double a = -8…" at bounding box center [197, 164] width 327 height 147
type textarea "*"
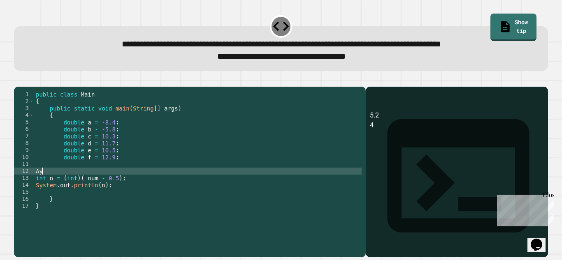
type textarea "*"
click at [94, 192] on div "public class Main { public static void main ( String [ ] args ) { double a = -8…" at bounding box center [197, 164] width 327 height 147
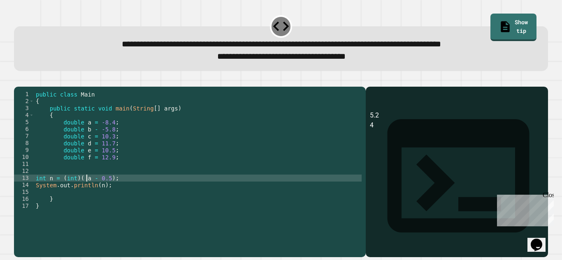
scroll to position [0, 4]
click at [123, 191] on div "public class Main { public static void main ( String [ ] args ) { double a = -8…" at bounding box center [197, 164] width 327 height 147
drag, startPoint x: 34, startPoint y: 190, endPoint x: 109, endPoint y: 197, distance: 75.2
click at [109, 197] on div "public class Main { public static void main ( String [ ] args ) { double a = -8…" at bounding box center [197, 164] width 327 height 147
click at [109, 197] on div "public class Main { public static void main ( String [ ] args ) { double a = -8…" at bounding box center [197, 157] width 327 height 133
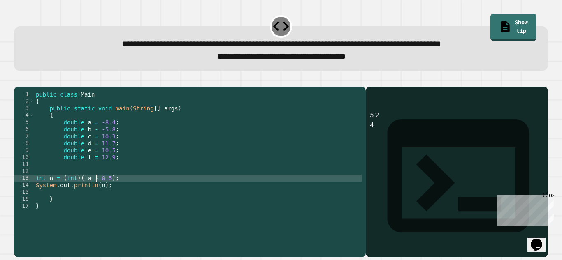
click at [95, 193] on div "public class Main { public static void main ( String [ ] args ) { double a = -8…" at bounding box center [197, 164] width 327 height 147
click at [18, 80] on icon "button" at bounding box center [18, 80] width 0 height 0
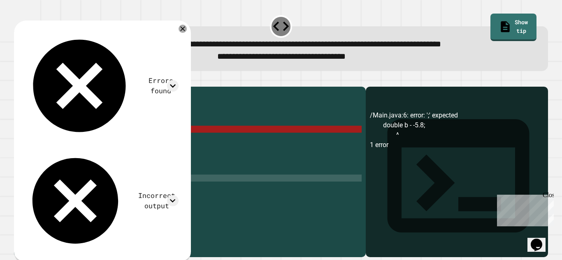
scroll to position [0, 0]
click at [107, 183] on div "public class Main { public static void main ( String [ ] args ) { double a = -8…" at bounding box center [197, 164] width 327 height 147
drag, startPoint x: 35, startPoint y: 191, endPoint x: 109, endPoint y: 199, distance: 73.6
click at [109, 199] on div "public class Main { public static void main ( String [ ] args ) { double a = -8…" at bounding box center [197, 164] width 327 height 147
type textarea "**********"
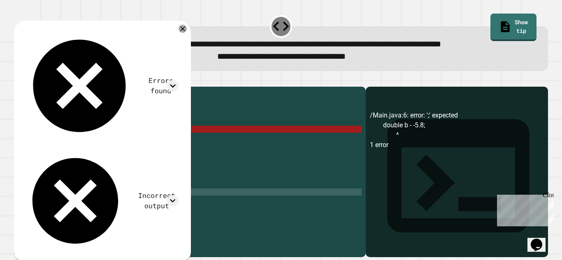
click at [116, 206] on div "public class Main { public static void main ( String [ ] args ) { double a = -8…" at bounding box center [197, 164] width 327 height 147
paste textarea "**********"
type textarea "**********"
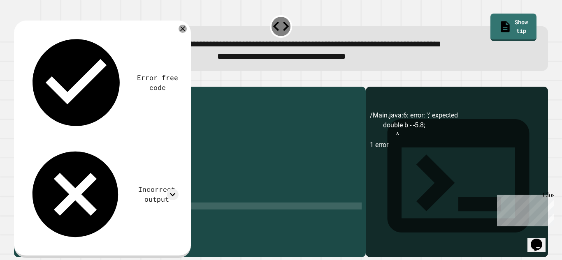
paste textarea "**********"
type textarea "**********"
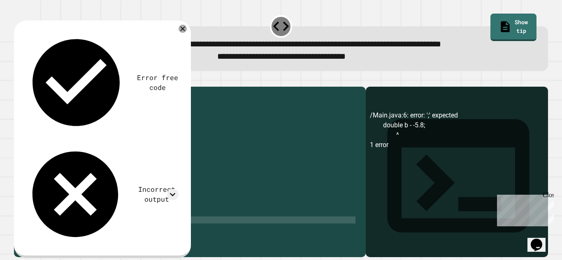
paste textarea "**********"
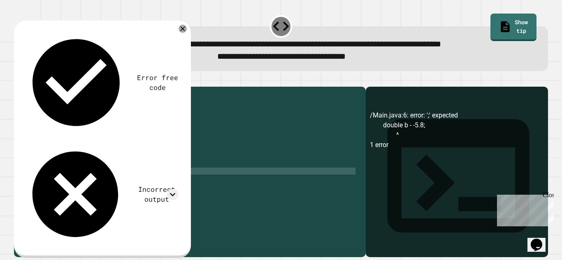
click at [50, 185] on div "{ double a = -8.4 ; double b - -5.8 ; double c = 10.3 ; double d = 11.7 ; doubl…" at bounding box center [194, 164] width 321 height 147
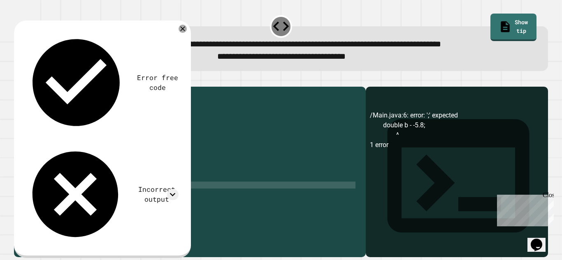
click at [50, 197] on div "{ double a = -8.4 ; double b - -5.8 ; double c = 10.3 ; double d = 11.7 ; doubl…" at bounding box center [194, 164] width 321 height 147
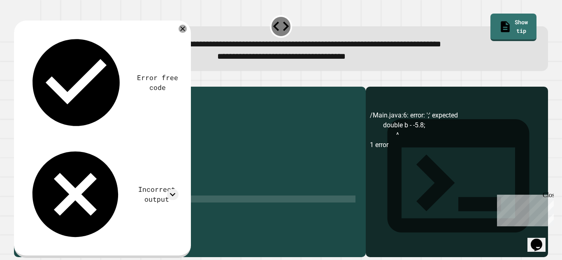
click at [53, 210] on div "{ double a = -8.4 ; double b - -5.8 ; double c = 10.3 ; double d = 11.7 ; doubl…" at bounding box center [194, 164] width 321 height 147
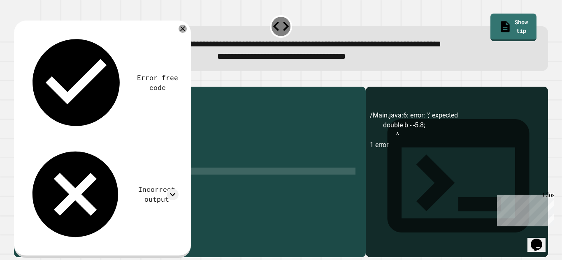
click at [86, 183] on div "{ double a = -8.4 ; double b - -5.8 ; double c = 10.3 ; double d = 11.7 ; doubl…" at bounding box center [194, 164] width 321 height 147
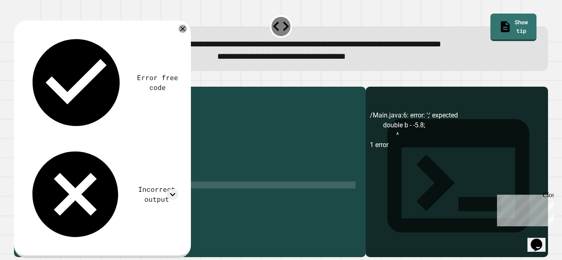
click at [86, 197] on div "{ double a = -8.4 ; double b - -5.8 ; double c = 10.3 ; double d = 11.7 ; doubl…" at bounding box center [194, 164] width 321 height 147
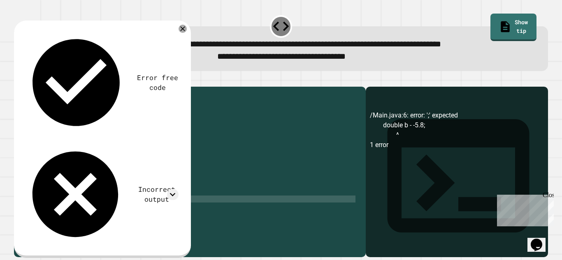
click at [86, 213] on div "{ double a = -8.4 ; double b - -5.8 ; double c = 10.3 ; double d = 11.7 ; doubl…" at bounding box center [194, 164] width 321 height 147
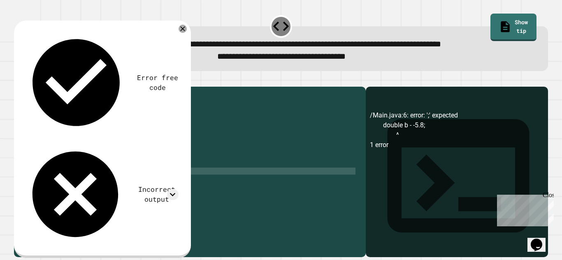
click at [101, 181] on div "{ double a = -8.4 ; double b - -5.8 ; double c = 10.3 ; double d = 11.7 ; doubl…" at bounding box center [194, 164] width 321 height 147
click at [99, 190] on div "{ double a = -8.4 ; double b - -5.8 ; double c = 10.3 ; double d = 11.7 ; doubl…" at bounding box center [194, 164] width 321 height 147
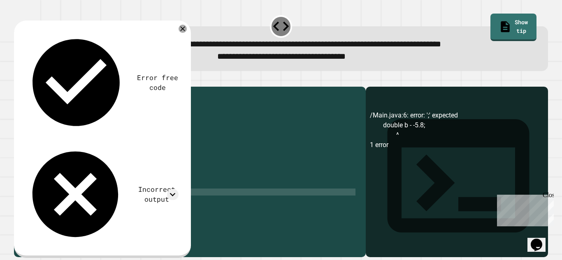
click at [99, 204] on div "{ double a = -8.4 ; double b - -5.8 ; double c = 10.3 ; double d = 11.7 ; doubl…" at bounding box center [194, 164] width 321 height 147
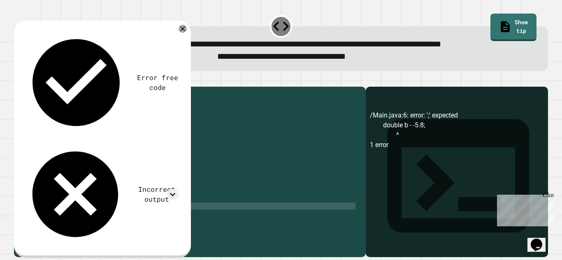
click at [99, 221] on div "{ double a = -8.4 ; double b - -5.8 ; double c = 10.3 ; double d = 11.7 ; doubl…" at bounding box center [194, 164] width 321 height 147
click at [26, 85] on icon "button" at bounding box center [23, 85] width 5 height 6
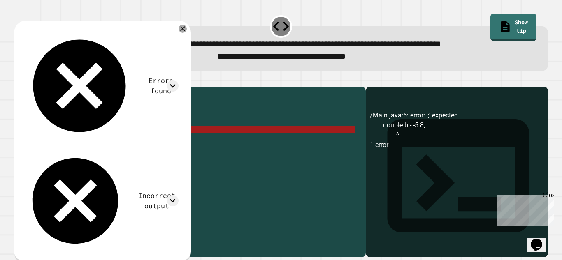
scroll to position [0, 0]
click at [94, 145] on div "public class Main { public static void main ( String [ ] args ) { double a = -8…" at bounding box center [194, 164] width 321 height 147
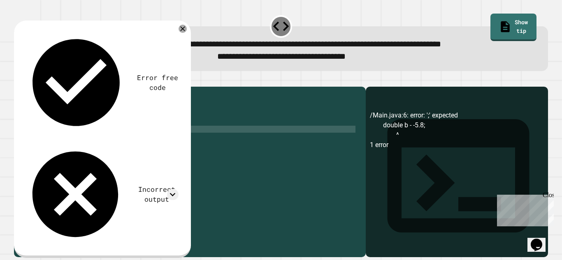
scroll to position [0, 4]
click at [26, 88] on icon "button" at bounding box center [23, 85] width 5 height 6
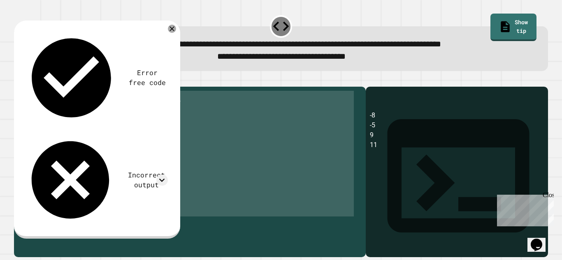
scroll to position [21, 0]
drag, startPoint x: 35, startPoint y: 107, endPoint x: 90, endPoint y: 234, distance: 139.2
click at [90, 234] on div "{ double a = -8.4 ; double b = -5.8 ; double c = 10.3 ; double d = 11.7 ; doubl…" at bounding box center [194, 164] width 321 height 147
click at [81, 190] on div "{ double a = -8.4 ; double b = -5.8 ; double c = 10.3 ; double d = 11.7 ; doubl…" at bounding box center [194, 157] width 321 height 133
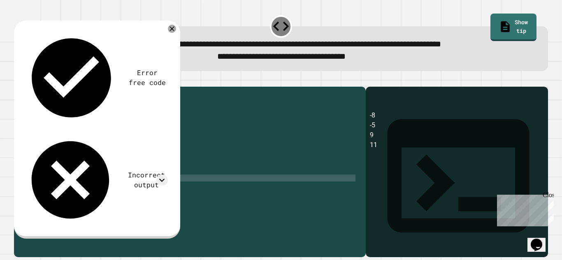
click at [116, 218] on div "{ double a = -8.4 ; double b = -5.8 ; double c = 10.3 ; double d = 11.7 ; doubl…" at bounding box center [194, 164] width 321 height 147
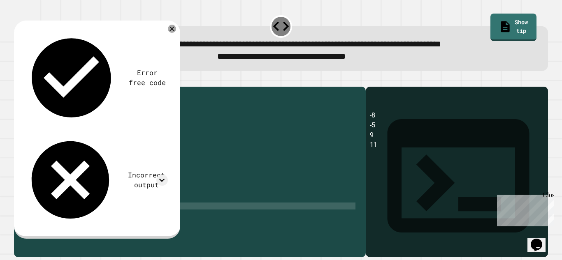
type textarea "**********"
paste textarea "*"
type textarea "*"
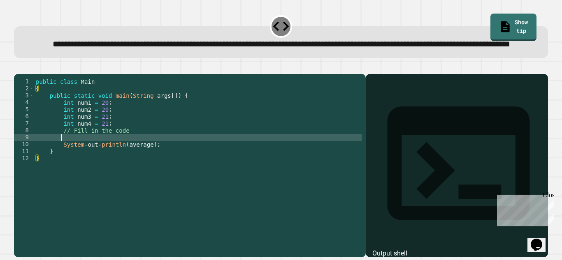
click at [67, 162] on div "public class Main { public static void main ( String args [ ]) { int num1 = 20 …" at bounding box center [197, 151] width 327 height 147
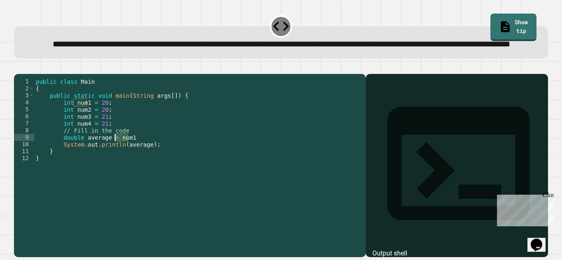
drag, startPoint x: 141, startPoint y: 160, endPoint x: 113, endPoint y: 162, distance: 27.2
click at [113, 162] on div "public class Main { public static void main ( String args [ ]) { int num1 = 20 …" at bounding box center [197, 151] width 327 height 147
click at [138, 161] on div "public class Main { public static void main ( String args [ ]) { int num1 = 20 …" at bounding box center [197, 144] width 327 height 133
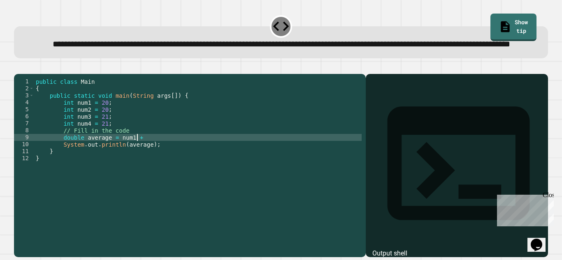
scroll to position [0, 7]
paste textarea "*****"
click at [138, 161] on div "public class Main { public static void main ( String args [ ]) { int num1 = 20 …" at bounding box center [197, 151] width 327 height 147
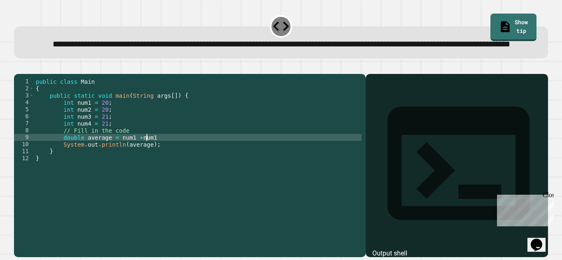
click at [148, 161] on div "public class Main { public static void main ( String args [ ]) { int num1 = 20 …" at bounding box center [197, 151] width 327 height 147
paste textarea "*****"
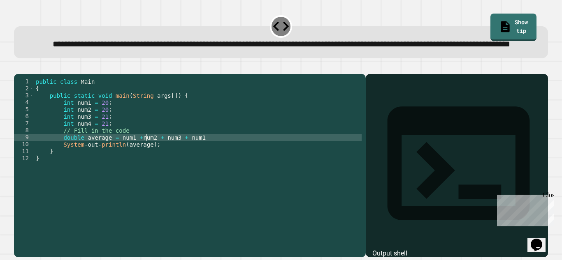
click at [148, 161] on div "public class Main { public static void main ( String args [ ]) { int num1 = 20 …" at bounding box center [197, 151] width 327 height 147
click at [190, 163] on div "public class Main { public static void main ( String args [ ]) { int num1 = 20 …" at bounding box center [197, 151] width 327 height 147
click at [116, 163] on div "public class Main { public static void main ( String args [ ]) { int num1 = 20 …" at bounding box center [197, 151] width 327 height 147
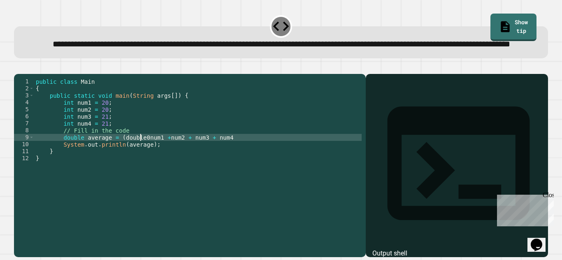
scroll to position [0, 8]
click at [236, 160] on div "public class Main { public static void main ( String args [ ]) { int num1 = 20 …" at bounding box center [197, 151] width 327 height 147
click at [18, 67] on icon "button" at bounding box center [18, 67] width 0 height 0
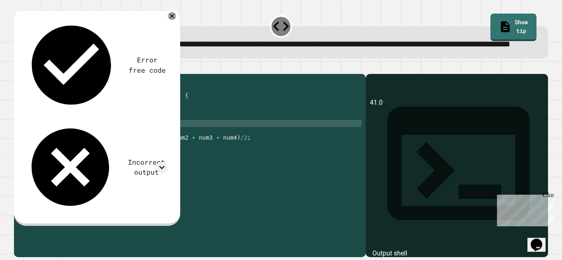
click at [116, 148] on div "public class Main { public static void main ( String args [ ]) { int num1 = 20 …" at bounding box center [197, 151] width 327 height 147
type textarea "**********"
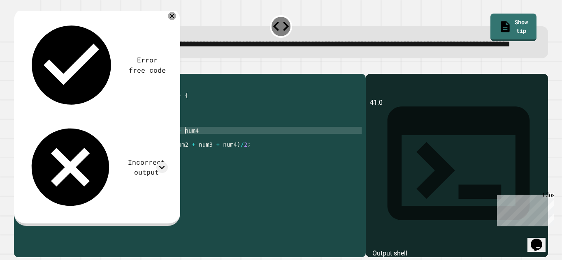
scroll to position [0, 10]
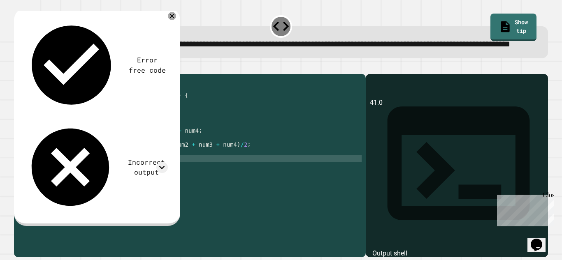
click at [72, 181] on div "public class Main { public static void main ( String args [ ]) { int num1 = 20 …" at bounding box center [197, 151] width 327 height 147
click at [239, 171] on div "public class Main { public static void main ( String args [ ]) { int num1 = 20 …" at bounding box center [197, 151] width 327 height 147
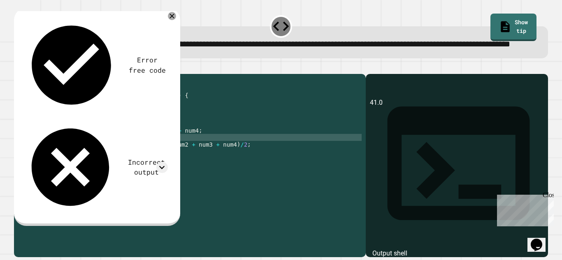
click at [201, 162] on div "public class Main { public static void main ( String args [ ]) { int num1 = 20 …" at bounding box center [197, 151] width 327 height 147
type textarea "*"
click at [201, 162] on div "public class Main { public static void main ( String args [ ]) { int num1 = 20 …" at bounding box center [197, 151] width 327 height 147
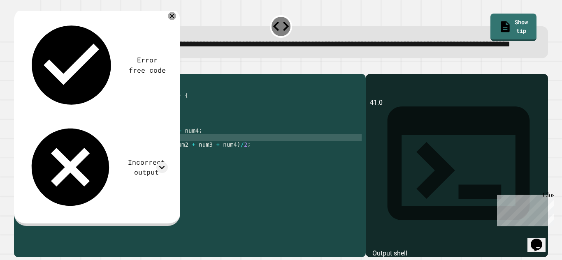
scroll to position [0, 7]
click at [31, 74] on div at bounding box center [281, 69] width 534 height 10
click at [18, 67] on icon "button" at bounding box center [18, 67] width 0 height 0
click at [174, 158] on div "public class Main { public static void main ( String args [ ]) { int num1 = 20 …" at bounding box center [197, 151] width 327 height 147
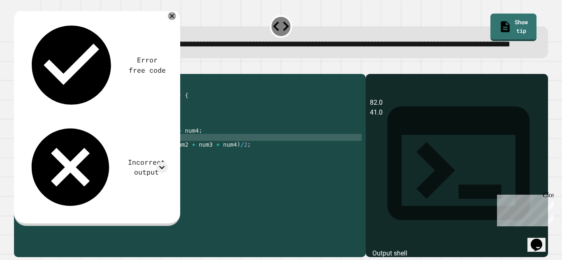
click at [157, 162] on div "public class Main { public static void main ( String args [ ]) { int num1 = 20 …" at bounding box center [197, 151] width 327 height 147
type textarea "**********"
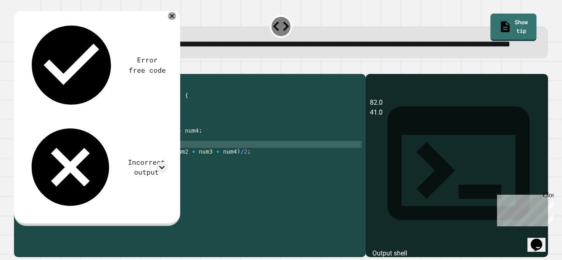
scroll to position [0, 7]
type textarea "**********"
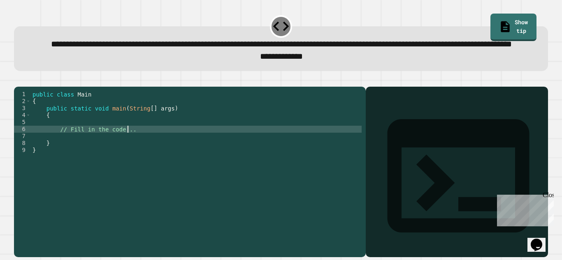
click at [140, 157] on div "public class Main { public static void main ( String [ ] args ) { // Fill in th…" at bounding box center [196, 157] width 331 height 133
type textarea "*"
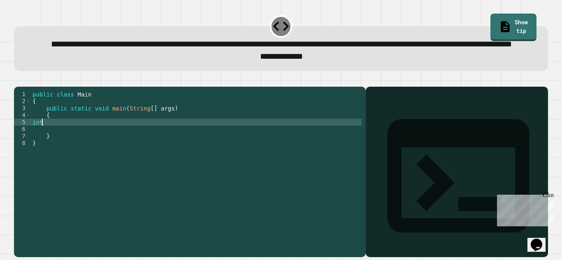
scroll to position [0, 0]
type textarea "*"
type textarea "**********"
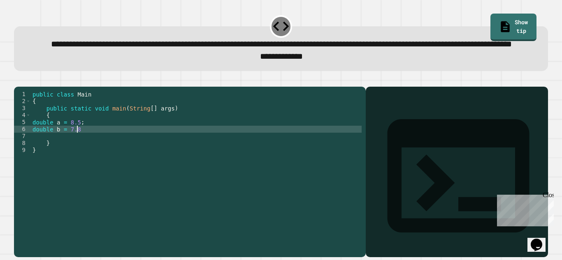
type textarea "**********"
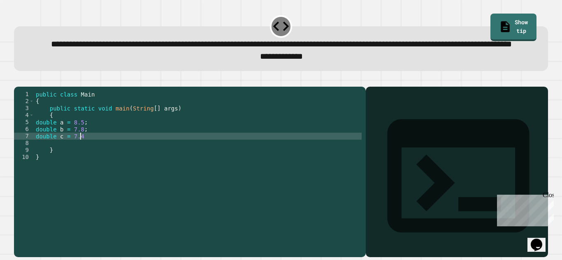
type textarea "**********"
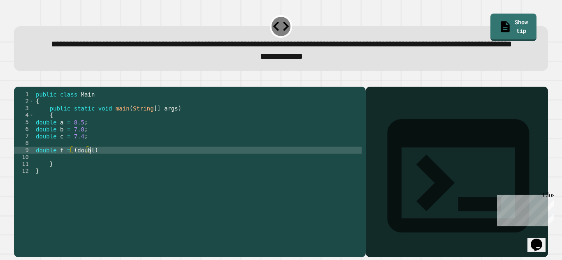
scroll to position [0, 4]
click at [138, 178] on div "public class Main { public static void main ( String [ ] args ) { double a = 8.…" at bounding box center [198, 157] width 328 height 133
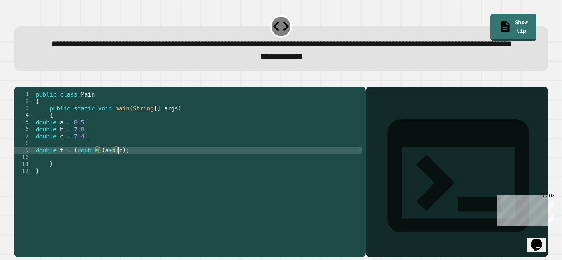
click at [116, 175] on div "public class Main { public static void main ( String [ ] args ) { double a = 8.…" at bounding box center [198, 157] width 328 height 133
type textarea "**********"
click at [139, 176] on div "public class Main { public static void main ( String [ ] args ) { double a = 8.…" at bounding box center [198, 157] width 328 height 133
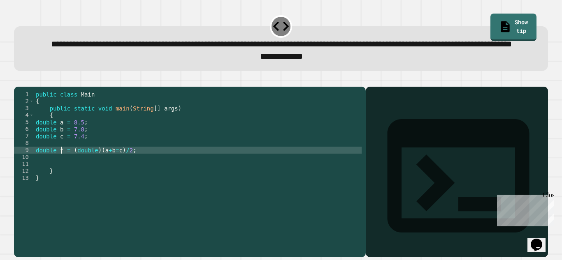
click at [62, 176] on div "public class Main { public static void main ( String [ ] args ) { double a = 8.…" at bounding box center [198, 157] width 328 height 133
type textarea "**********"
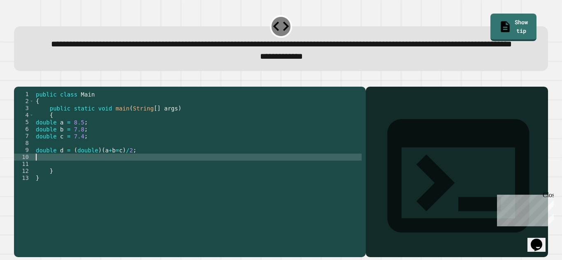
click at [48, 181] on div "public class Main { public static void main ( String [ ] args ) { double a = 8.…" at bounding box center [198, 157] width 328 height 133
type textarea "*"
click at [105, 185] on div "public class Main { public static void main ( String [ ] args ) { double a = 8.…" at bounding box center [198, 157] width 328 height 133
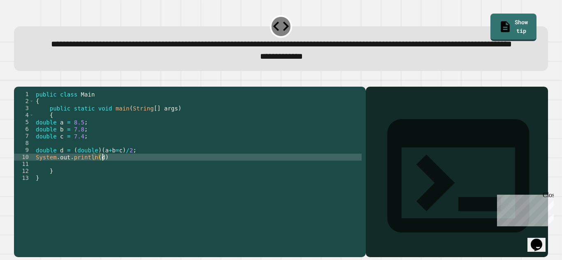
type textarea "**********"
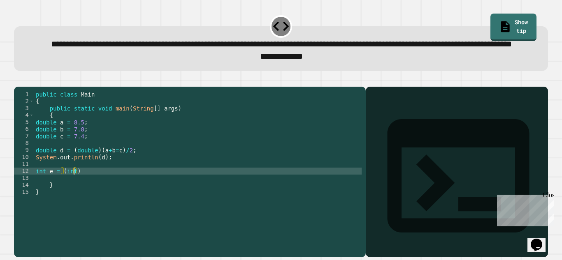
scroll to position [0, 2]
click at [93, 195] on div "public class Main { public static void main ( String [ ] args ) { double a = 8.…" at bounding box center [198, 157] width 328 height 133
type textarea "*"
click at [18, 80] on button "button" at bounding box center [18, 80] width 0 height 0
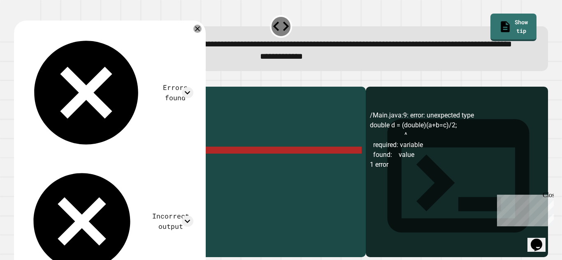
click at [139, 176] on div "public class Main { public static void main ( String [ ] args ) { double a = 8.…" at bounding box center [198, 157] width 328 height 133
click at [55, 177] on div "public class Main { public static void main ( String [ ] args ) { double a = 8.…" at bounding box center [198, 157] width 328 height 133
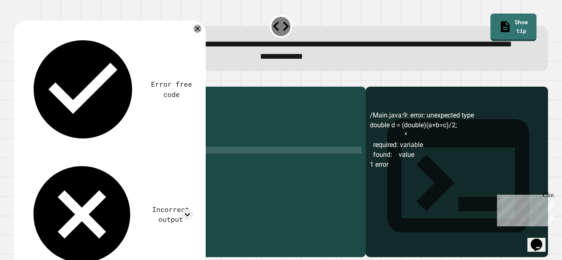
scroll to position [0, 1]
click at [85, 178] on div "public class Main { public static void main ( String [ ] args ) { double a = 8.…" at bounding box center [198, 157] width 328 height 133
click at [84, 178] on div "public class Main { public static void main ( String [ ] args ) { double a = 8.…" at bounding box center [198, 157] width 328 height 133
click at [18, 80] on icon "button" at bounding box center [18, 80] width 0 height 0
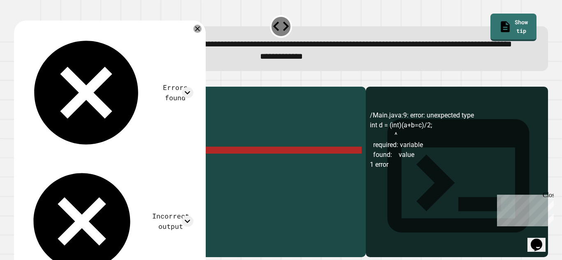
click at [93, 176] on div "public class Main { public static void main ( String [ ] args ) { double a = 8.…" at bounding box center [198, 157] width 328 height 133
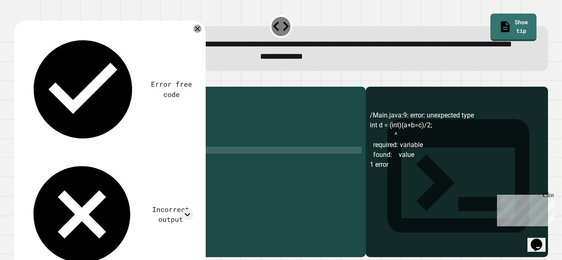
scroll to position [0, 4]
type textarea "**********"
click at [18, 80] on icon "button" at bounding box center [18, 80] width 0 height 0
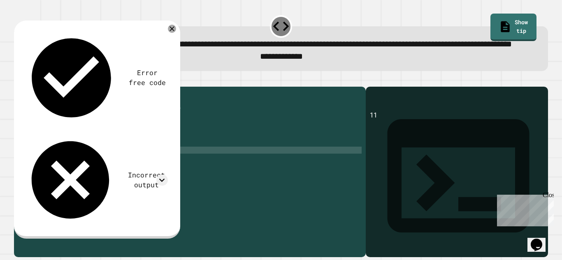
scroll to position [0, 0]
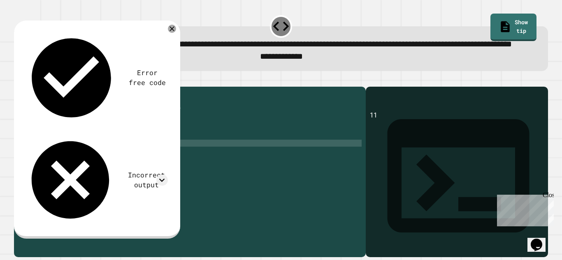
click at [42, 169] on div "public class Main { public static void main ( String [ ] args ) { double a = 8.…" at bounding box center [198, 157] width 328 height 133
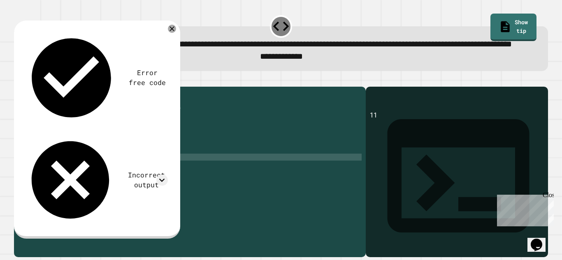
click at [45, 185] on div "public class Main { public static void main ( String [ ] args ) { double a = 8.…" at bounding box center [198, 157] width 328 height 133
click at [84, 184] on div "public class Main { public static void main ( String [ ] args ) { double a = 8.…" at bounding box center [198, 157] width 328 height 133
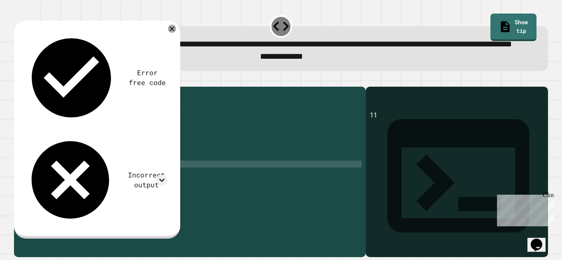
click at [116, 192] on div "public class Main { public static void main ( String [ ] args ) { double a = 8.…" at bounding box center [198, 157] width 328 height 133
type textarea "**********"
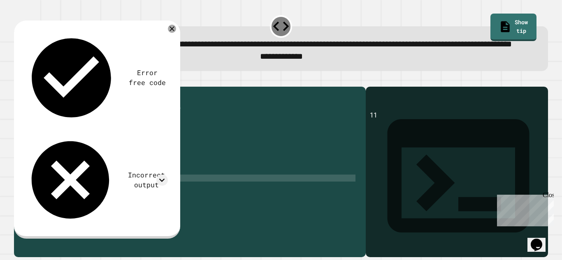
click at [110, 202] on div "public class Main { public static void main ( String [ ] args ) { double a = 8.…" at bounding box center [194, 157] width 321 height 133
type textarea "**********"
click at [110, 202] on div "public class Main { public static void main ( String [ ] args ) { double a = 8.…" at bounding box center [194, 157] width 321 height 133
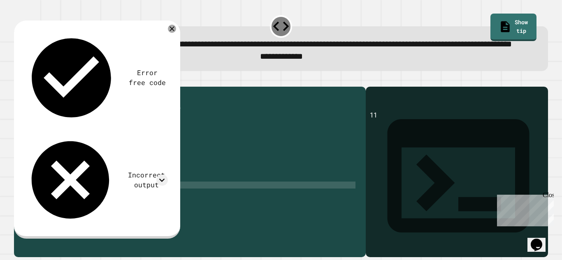
scroll to position [0, 2]
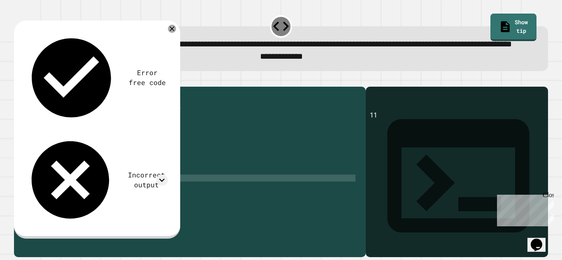
click at [105, 204] on div "public class Main { public static void main ( String [ ] args ) { double a = 8.…" at bounding box center [194, 157] width 321 height 133
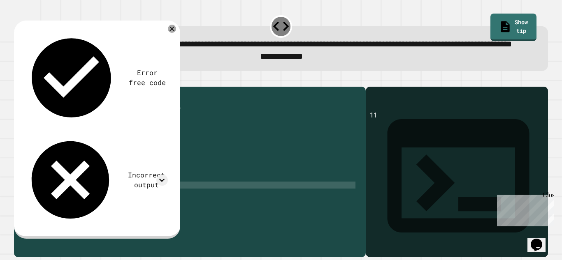
click at [85, 210] on div "public class Main { public static void main ( String [ ] args ) { double a = 8.…" at bounding box center [194, 157] width 321 height 133
click at [106, 211] on div "public class Main { public static void main ( String [ ] args ) { double a = 8.…" at bounding box center [194, 157] width 321 height 133
click at [18, 80] on icon "button" at bounding box center [18, 80] width 0 height 0
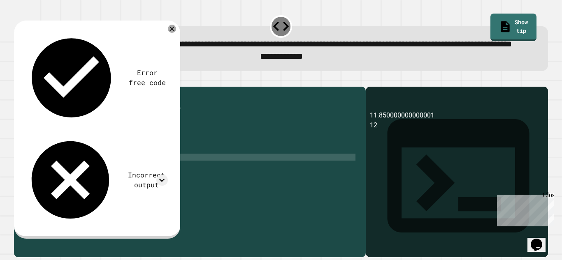
click at [55, 183] on div "public class Main { public static void main ( String [ ] args ) { double a = 8.…" at bounding box center [194, 157] width 321 height 133
click at [84, 183] on div "public class Main { public static void main ( String [ ] args ) { double a = 8.…" at bounding box center [194, 157] width 321 height 133
click at [18, 80] on icon "button" at bounding box center [18, 80] width 0 height 0
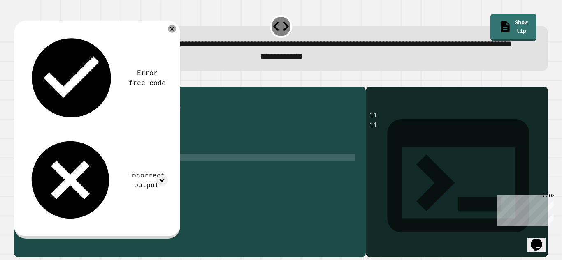
click at [74, 182] on div "public class Main { public static void main ( String [ ] args ) { double a = 8.…" at bounding box center [194, 157] width 321 height 133
click at [47, 183] on div "public class Main { public static void main ( String [ ] args ) { double a = 8.…" at bounding box center [194, 157] width 321 height 133
click at [124, 182] on div "public class Main { public static void main ( String [ ] args ) { double a = 8.…" at bounding box center [194, 157] width 321 height 133
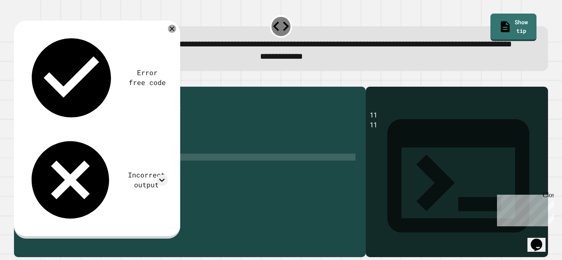
type textarea "**********"
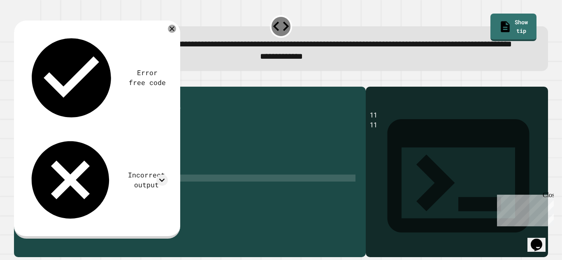
click at [97, 204] on div "public class Main { public static void main ( String [ ] args ) { double a = 8.…" at bounding box center [194, 157] width 321 height 133
click at [38, 196] on div "public class Main { public static void main ( String [ ] args ) { double a = 8.…" at bounding box center [194, 157] width 321 height 133
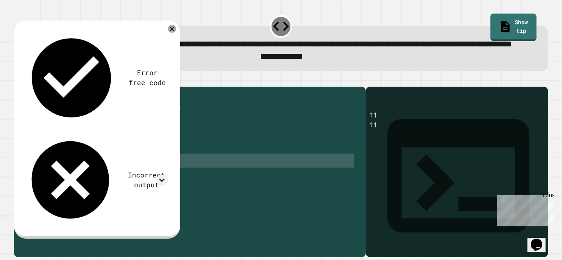
drag, startPoint x: 36, startPoint y: 185, endPoint x: 124, endPoint y: 194, distance: 88.4
click at [124, 194] on div "public class Main { public static void main ( String [ ] args ) { double a = 8.…" at bounding box center [194, 157] width 321 height 133
type textarea "**********"
click at [102, 199] on div "public class Main { public static void main ( String [ ] args ) { double a = 8.…" at bounding box center [194, 150] width 321 height 119
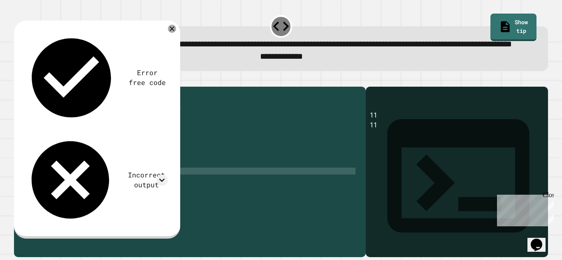
paste textarea "**********"
click at [118, 197] on div "public class Main { public static void main ( String [ ] args ) { double a = 8.…" at bounding box center [194, 157] width 321 height 133
click at [54, 197] on div "public class Main { public static void main ( String [ ] args ) { double a = 8.…" at bounding box center [194, 157] width 321 height 133
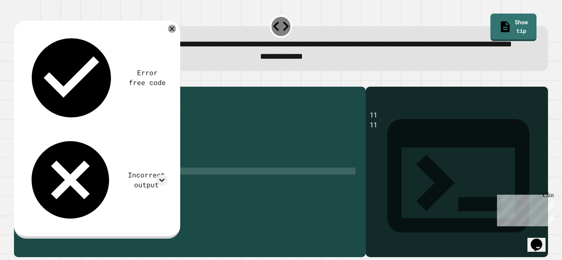
click at [84, 197] on div "public class Main { public static void main ( String [ ] args ) { double a = 8.…" at bounding box center [194, 157] width 321 height 133
click at [51, 197] on div "public class Main { public static void main ( String [ ] args ) { double a = 8.…" at bounding box center [194, 157] width 321 height 133
click at [100, 204] on div "public class Main { public static void main ( String [ ] args ) { double a = 8.…" at bounding box center [194, 157] width 321 height 133
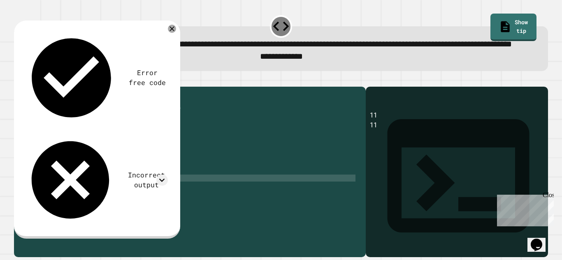
scroll to position [0, 5]
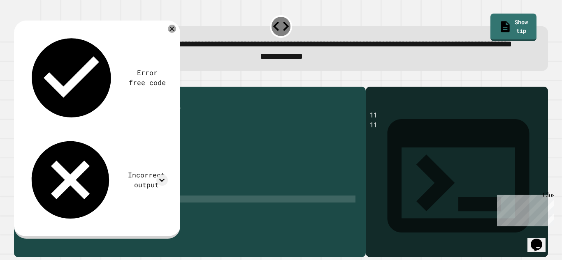
click at [83, 224] on div "public class Main { public static void main ( String [ ] args ) { double a = 8.…" at bounding box center [194, 157] width 321 height 133
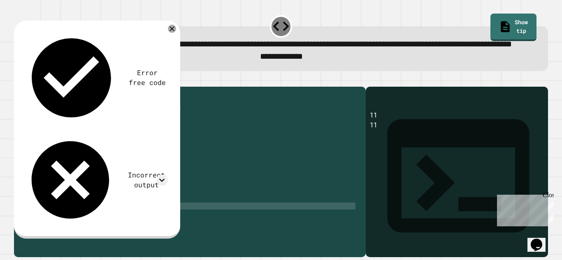
click at [99, 224] on div "public class Main { public static void main ( String [ ] args ) { double a = 8.…" at bounding box center [194, 157] width 321 height 133
click at [18, 80] on button "button" at bounding box center [18, 80] width 0 height 0
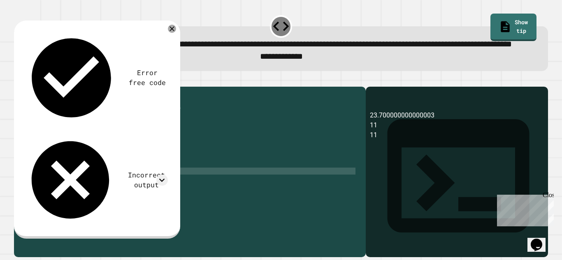
click at [104, 196] on div "public class Main { public static void main ( String [ ] args ) { double a = 8.…" at bounding box center [194, 157] width 321 height 133
drag, startPoint x: 24, startPoint y: 100, endPoint x: 18, endPoint y: 97, distance: 6.6
click at [18, 80] on button "button" at bounding box center [18, 80] width 0 height 0
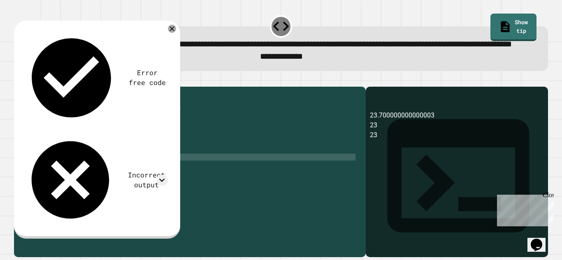
click at [95, 181] on div "public class Main { public static void main ( String [ ] args ) { double a = 8.…" at bounding box center [194, 157] width 321 height 133
click at [18, 80] on icon "button" at bounding box center [18, 80] width 0 height 0
click at [105, 169] on div "public static void main ( String [ ] args ) { double a = 8.5 ; double b = 7.8 ;…" at bounding box center [194, 152] width 321 height 133
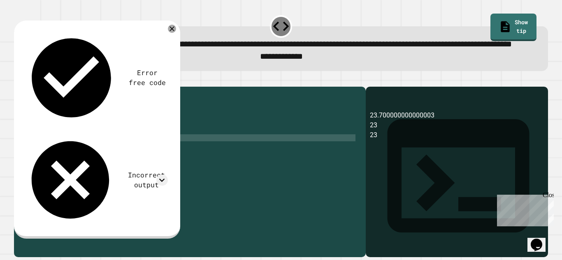
click at [93, 163] on div "public static void main ( String [ ] args ) { double a = 8.5 ; double b = 7.8 ;…" at bounding box center [194, 152] width 321 height 133
click at [72, 163] on div "public static void main ( String [ ] args ) { double a = 8.5 ; double b = 7.8 ;…" at bounding box center [194, 152] width 321 height 133
click at [18, 80] on icon "button" at bounding box center [18, 80] width 0 height 0
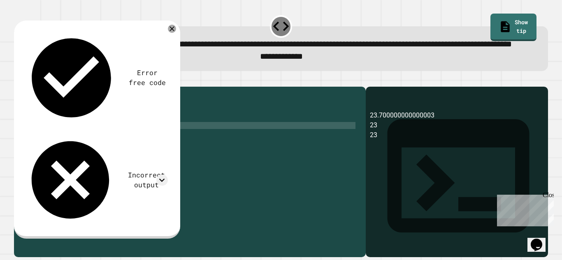
scroll to position [32, 0]
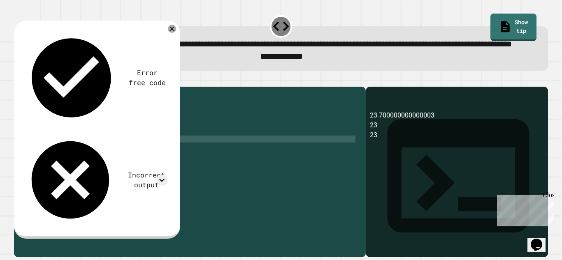
click at [99, 164] on div "double a = 8.5 ; double b = 7.8 ; double c = 7.4 ; double d = a + b + c ; Syste…" at bounding box center [194, 153] width 321 height 133
click at [18, 80] on icon "button" at bounding box center [18, 80] width 0 height 0
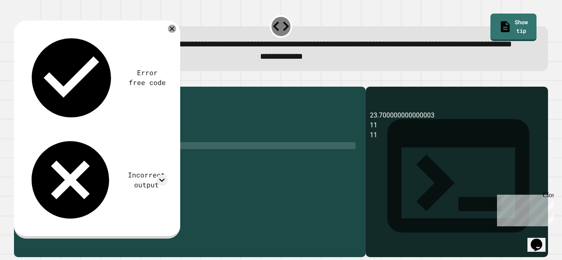
scroll to position [0, 3]
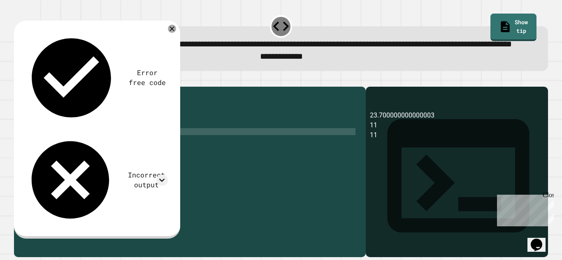
click at [95, 159] on div "{ double a = 8.5 ; double b = 7.8 ; double c = 7.4 ; double d = a + b + c ; Sys…" at bounding box center [194, 152] width 321 height 133
click at [107, 165] on div "{ double a = 8.5 ; double b = 7.8 ; double c = 7.4 ; double d = a + b + c ; Sys…" at bounding box center [194, 152] width 321 height 133
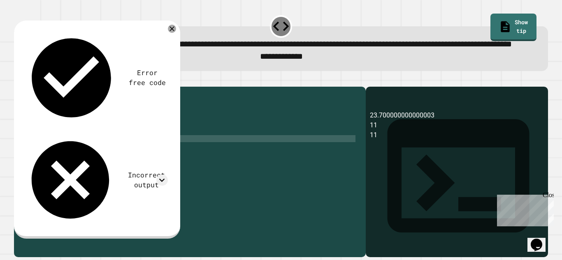
type textarea "**********"
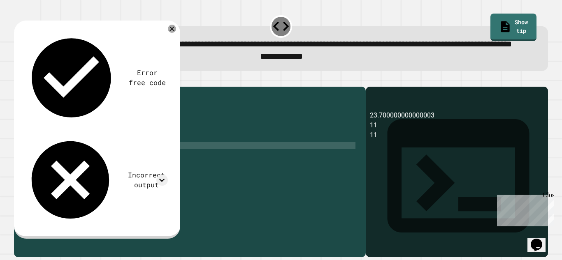
scroll to position [0, 0]
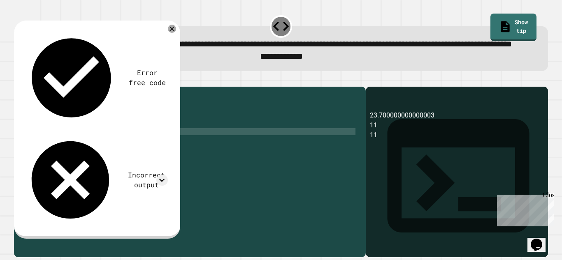
click at [85, 157] on div "{ double a = 8.5 ; double b = 7.8 ; double c = 7.4 ; double d = a + b + c ; Sys…" at bounding box center [194, 152] width 321 height 133
click at [18, 80] on button "button" at bounding box center [18, 80] width 0 height 0
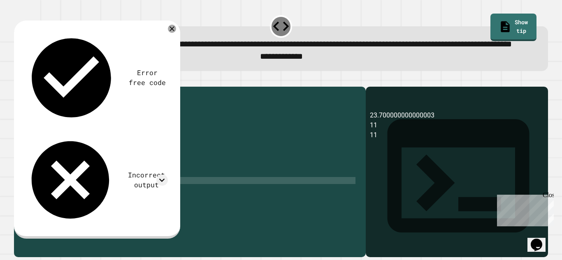
click at [95, 206] on div "{ double a = 8.5 ; double b = 7.8 ; double c = 7.4 ; double d = 8.5+7.8+7.4 ; S…" at bounding box center [194, 152] width 321 height 133
click at [18, 80] on button "button" at bounding box center [18, 80] width 0 height 0
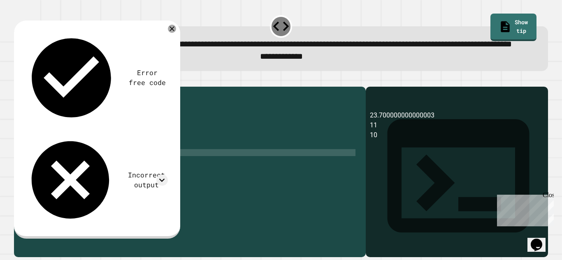
click at [118, 176] on div "{ double a = 8.5 ; double b = 7.8 ; double c = 7.4 ; double d = 8.5+7.8+7.4 ; S…" at bounding box center [194, 152] width 321 height 133
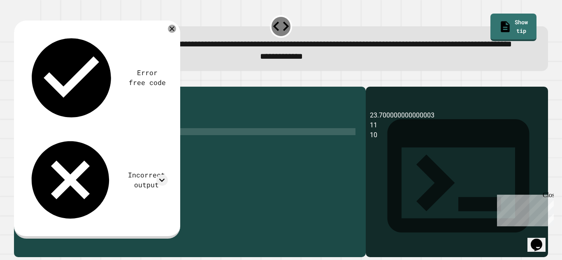
click at [55, 157] on div "{ double a = 8.5 ; double b = 7.8 ; double c = 7.4 ; double d = 8.5+7.8+7.4 ; S…" at bounding box center [194, 152] width 321 height 133
drag, startPoint x: 113, startPoint y: 160, endPoint x: 33, endPoint y: 157, distance: 79.4
click at [33, 157] on div "**********" at bounding box center [187, 150] width 347 height 119
click at [33, 135] on div "10" at bounding box center [24, 131] width 20 height 7
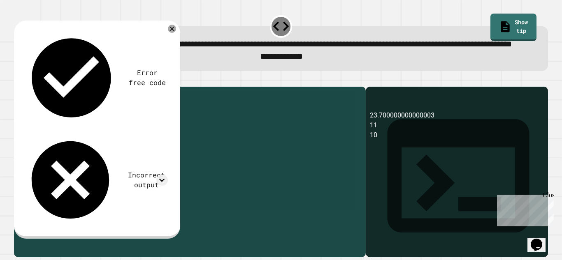
click at [35, 157] on div "{ double a = 8.5 ; double b = 7.8 ; double c = 7.4 ; d d = 8.5+7.8+7.4 ; System…" at bounding box center [194, 150] width 321 height 119
drag, startPoint x: 35, startPoint y: 157, endPoint x: 120, endPoint y: 164, distance: 84.6
click at [120, 164] on div "{ double a = 8.5 ; double b = 7.8 ; double c = 7.4 ; d d = 8.5+7.8+7.4 ; System…" at bounding box center [194, 152] width 321 height 133
type textarea "**********"
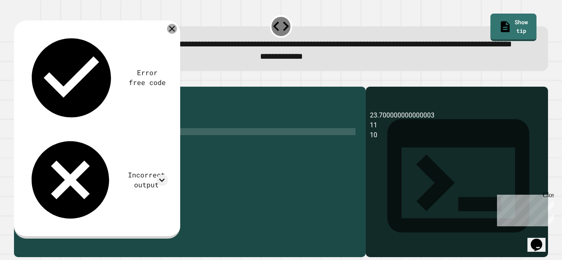
click at [174, 34] on icon at bounding box center [172, 29] width 10 height 10
